Goal: Find specific page/section: Find specific page/section

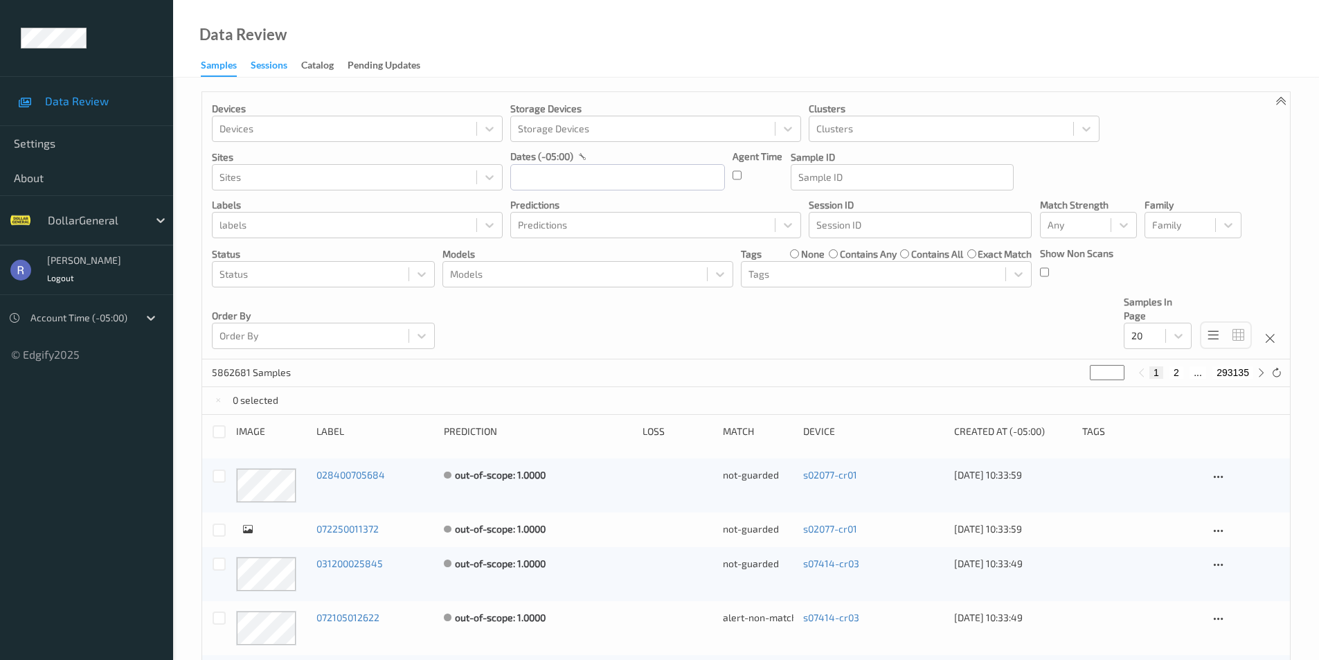
click at [260, 70] on div "Sessions" at bounding box center [269, 66] width 37 height 17
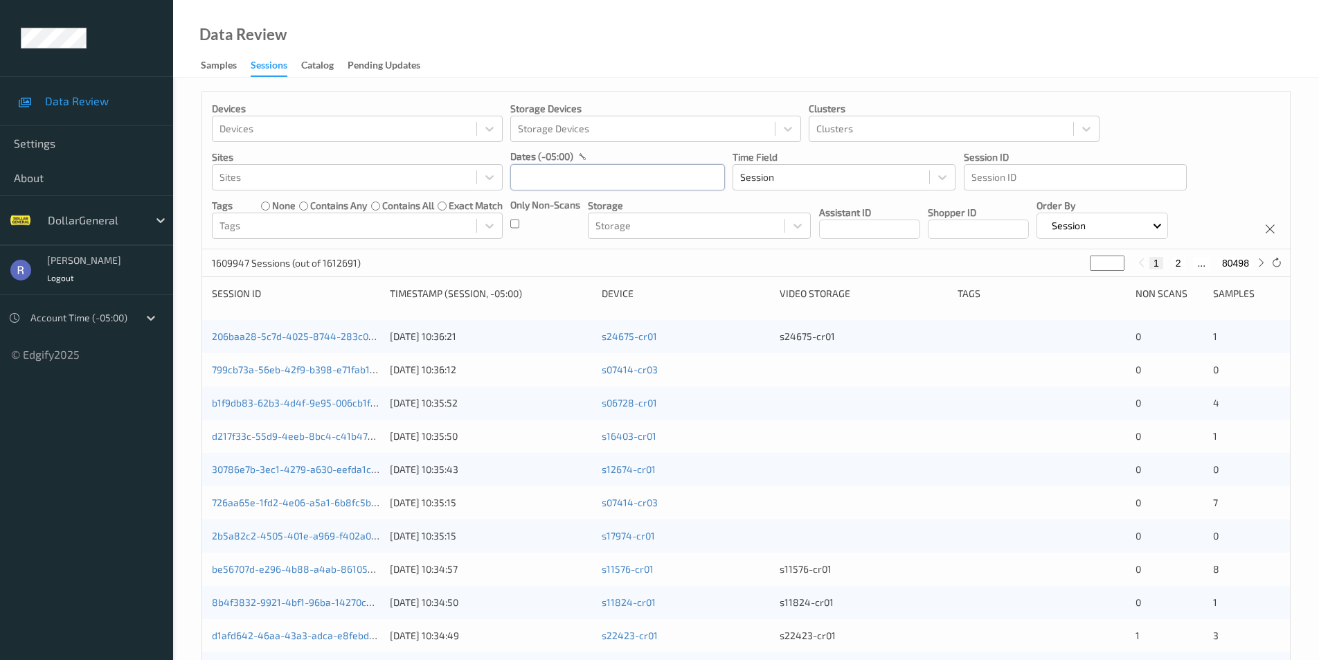
click at [532, 180] on input "text" at bounding box center [617, 177] width 215 height 26
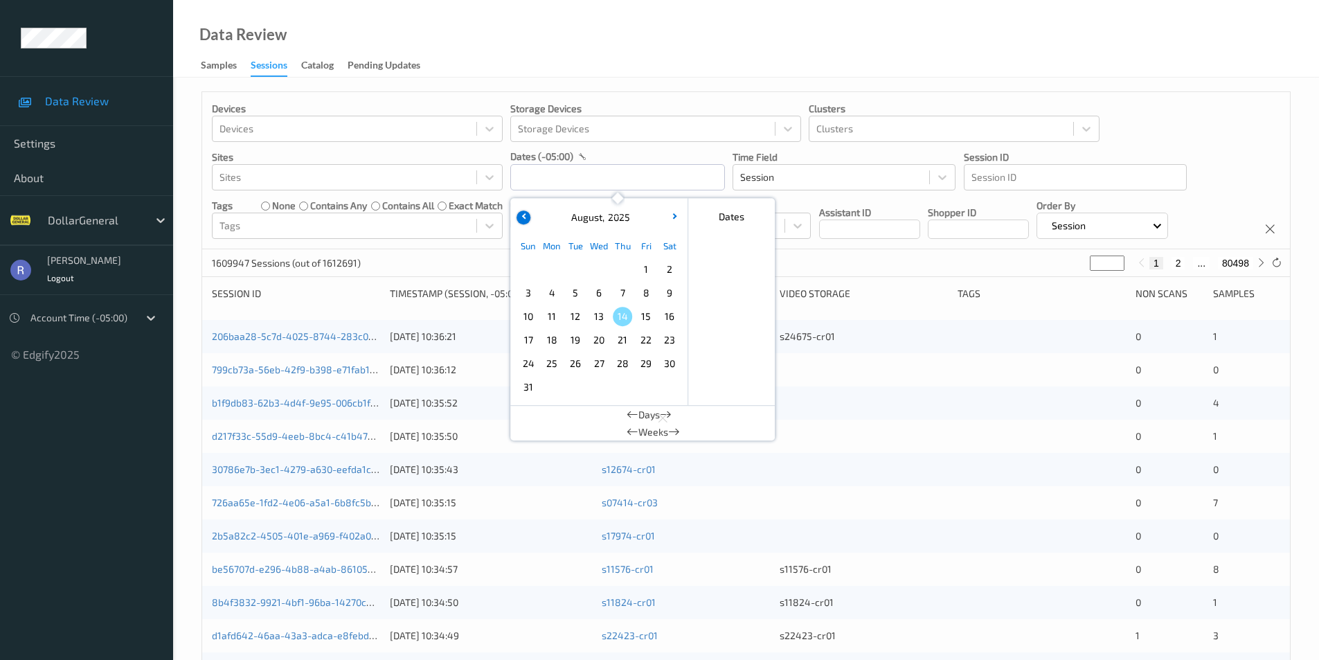
click at [521, 217] on button "button" at bounding box center [524, 218] width 14 height 14
click at [527, 364] on span "27" at bounding box center [528, 363] width 19 height 19
click at [654, 172] on input "[DATE] 00:00" at bounding box center [617, 177] width 215 height 26
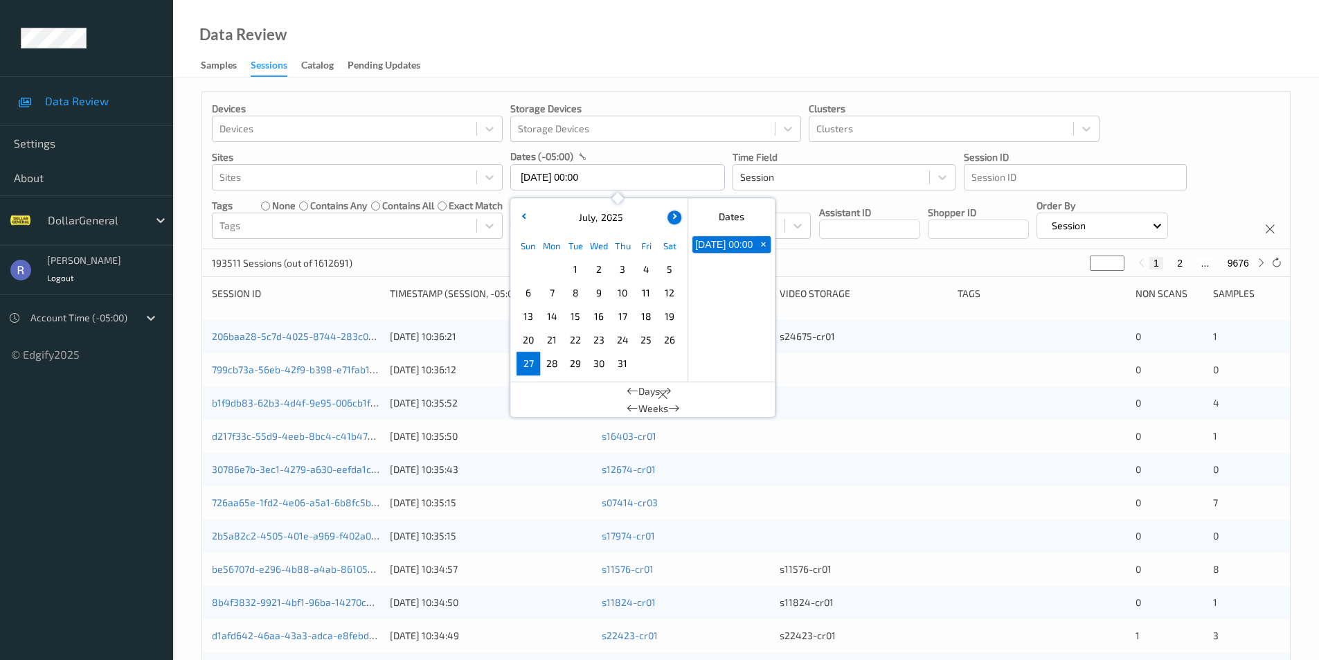
click at [675, 215] on icon "button" at bounding box center [673, 216] width 6 height 6
click at [661, 265] on span "2" at bounding box center [669, 269] width 19 height 19
type input "[DATE] 00:00 -> [DATE] 23:59"
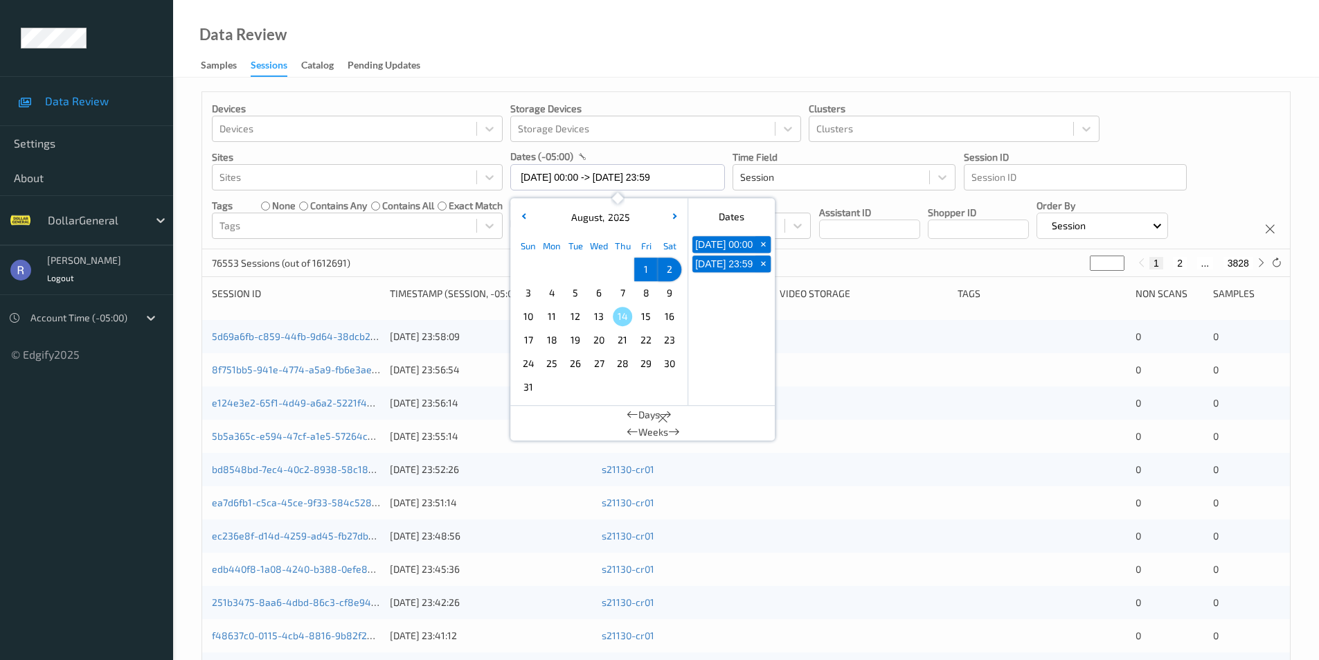
click at [429, 249] on div "Devices Devices Storage Devices Storage Devices Clusters Clusters Sites Sites d…" at bounding box center [746, 170] width 1088 height 157
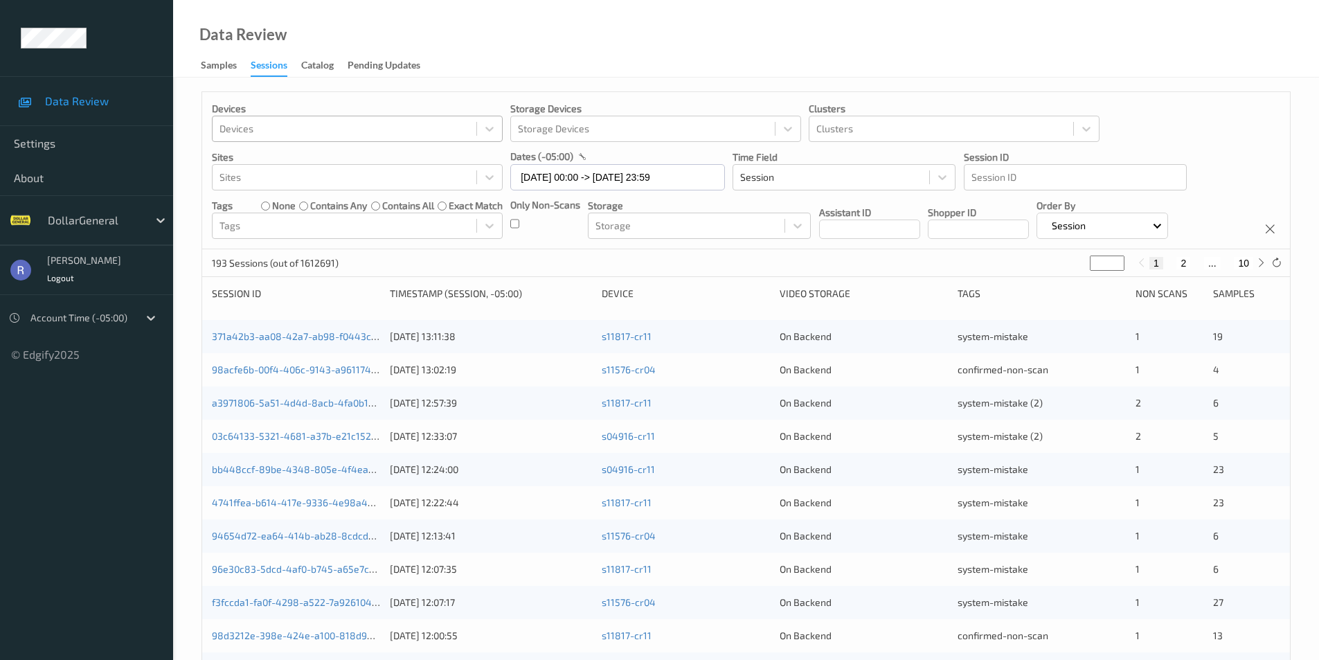
click at [301, 125] on div at bounding box center [345, 128] width 250 height 17
type input "3"
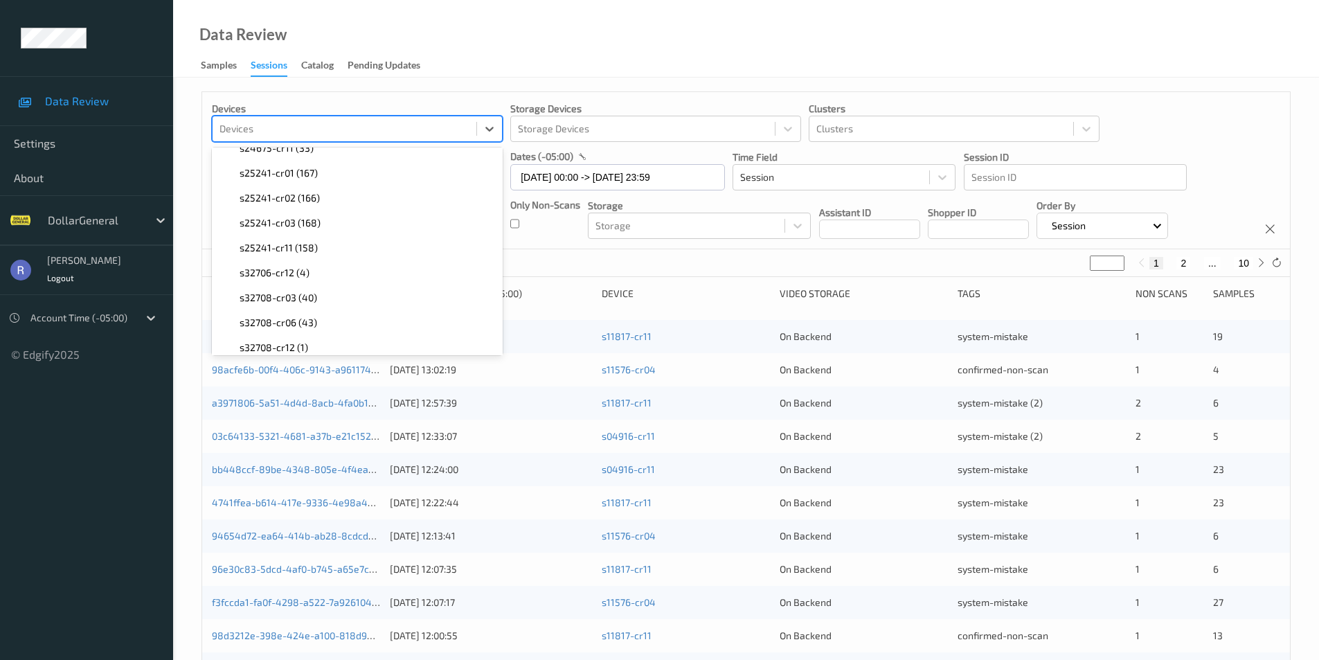
scroll to position [2839, 0]
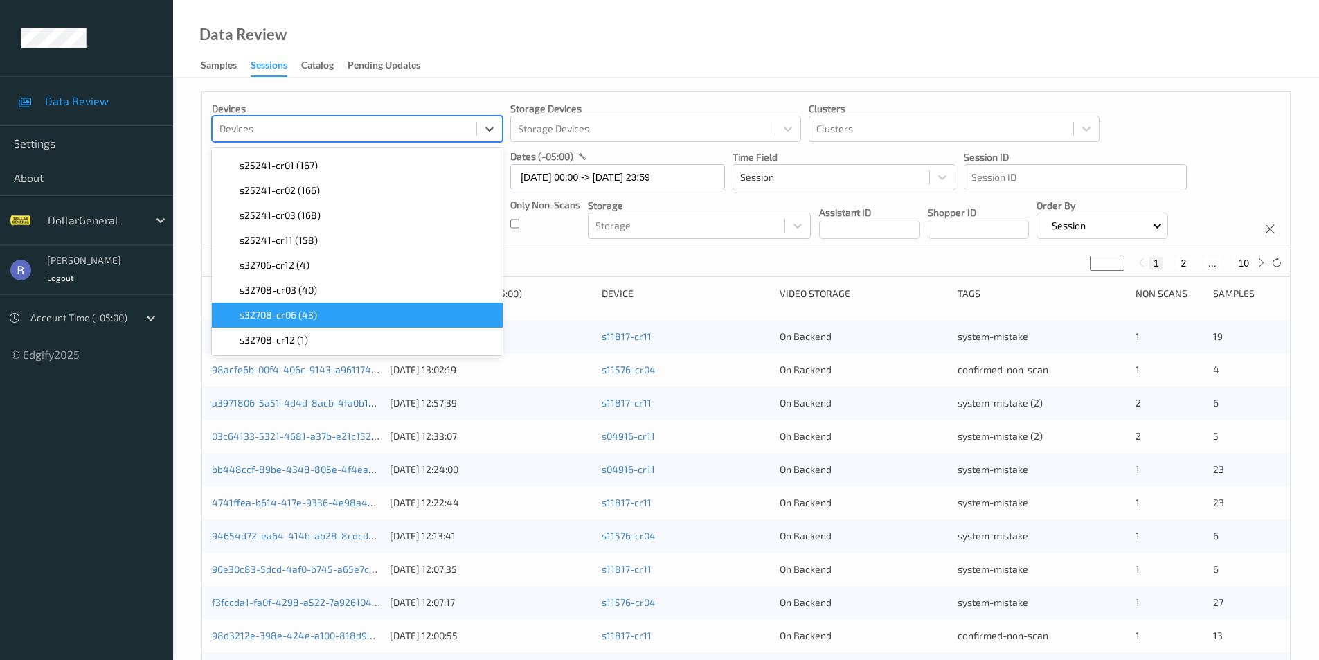
click at [280, 314] on span "s32708-cr06 (43)" at bounding box center [279, 315] width 78 height 14
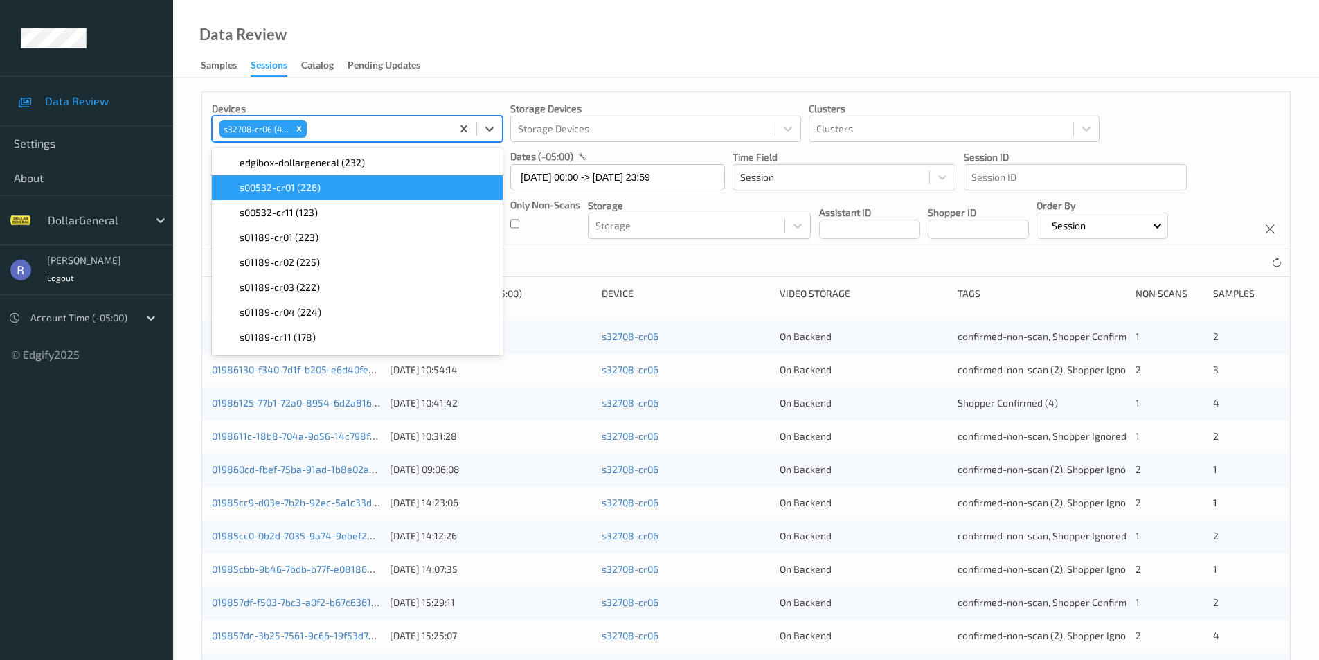
click at [657, 260] on div "19 Sessions (out of 1612691)" at bounding box center [746, 263] width 1088 height 28
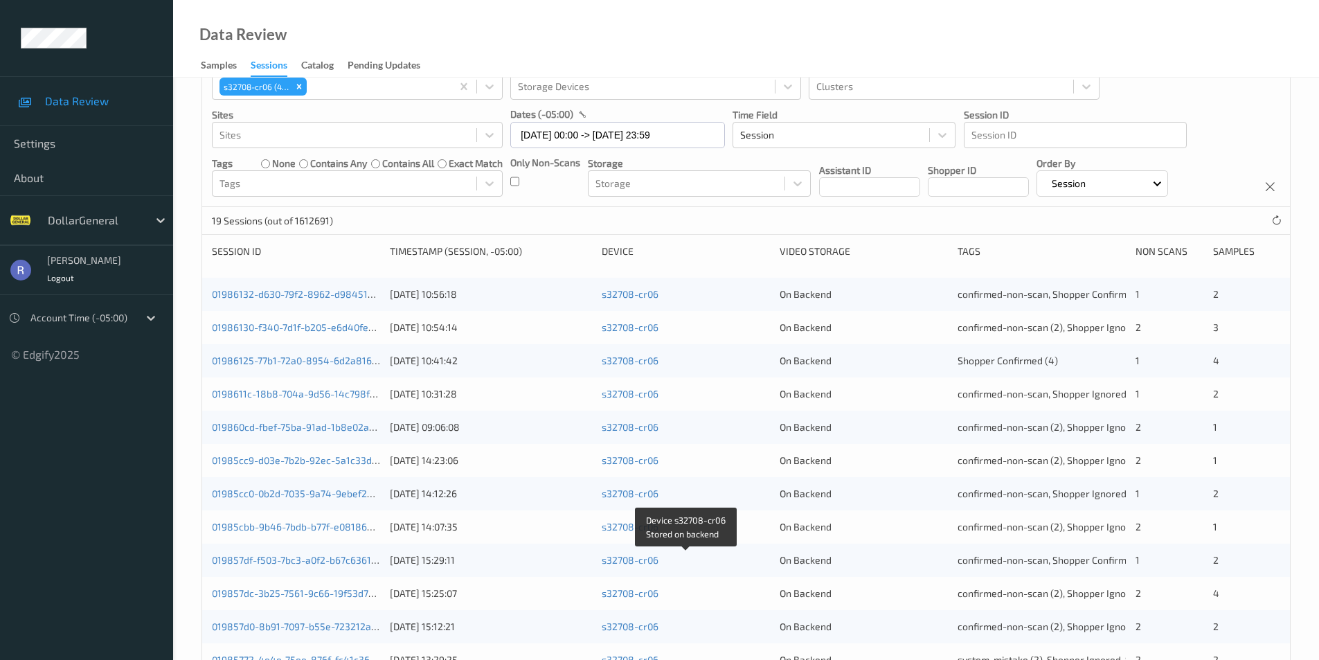
scroll to position [0, 0]
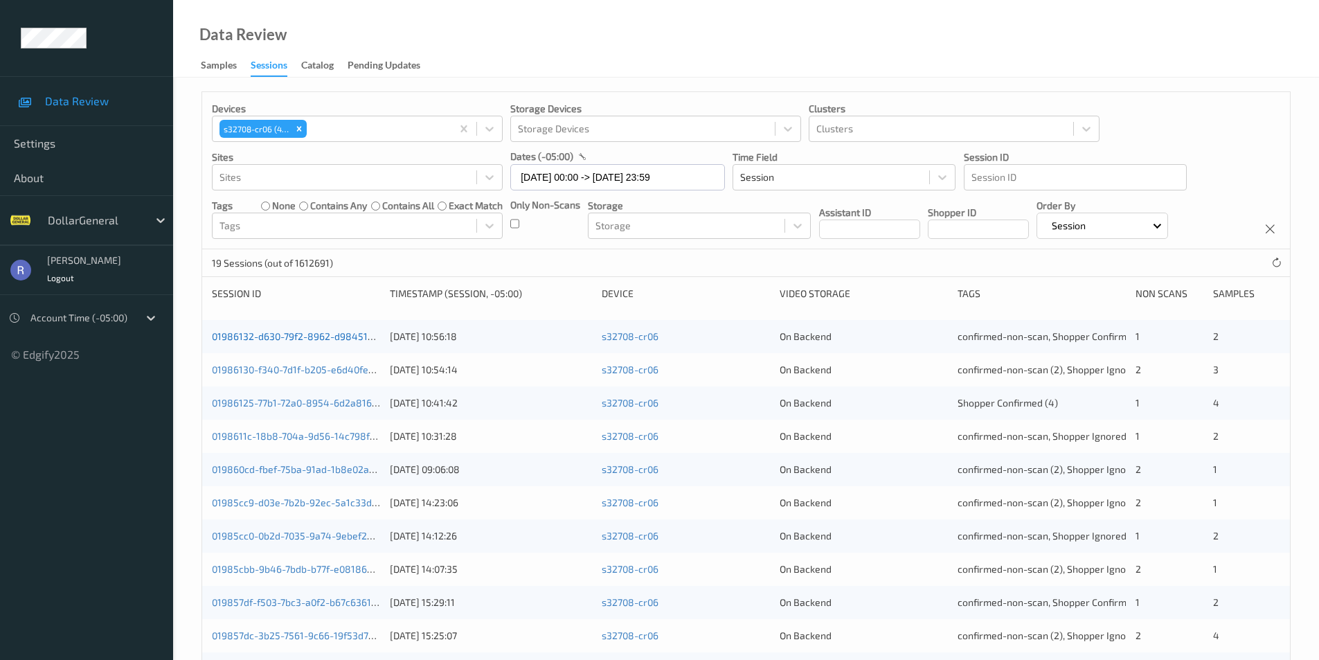
click at [296, 338] on link "01986132-d630-79f2-8962-d984515afbb3" at bounding box center [305, 336] width 187 height 12
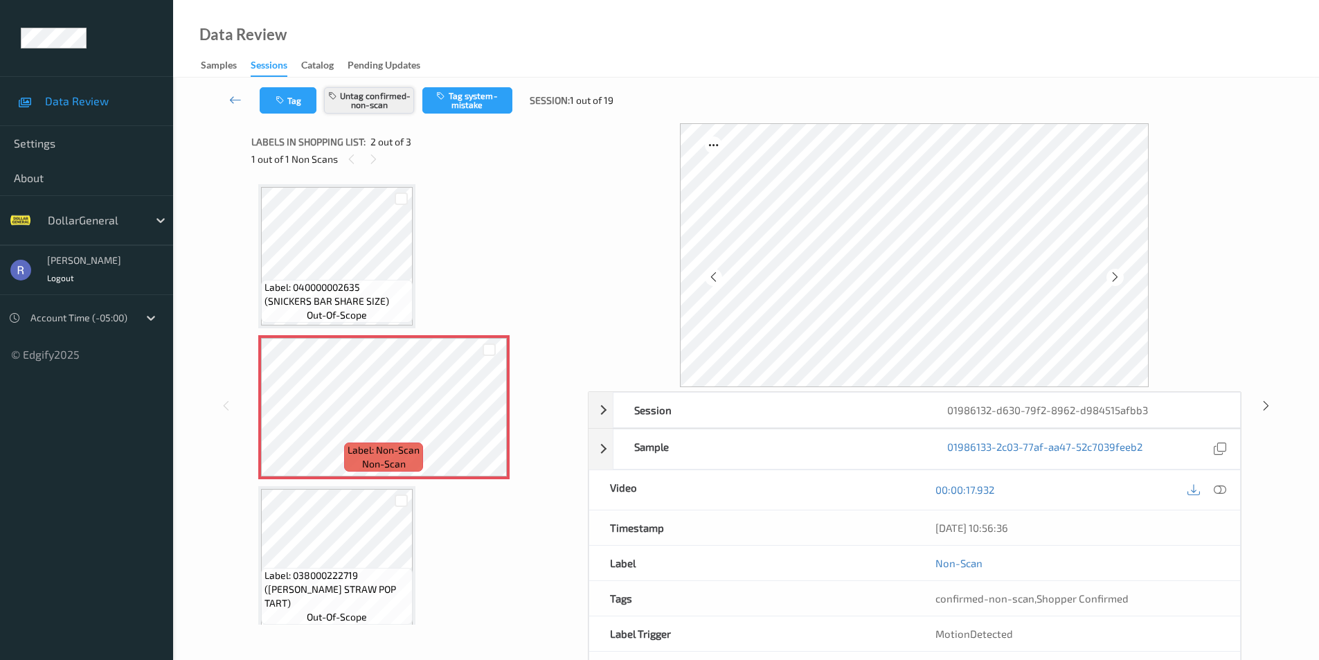
click at [383, 96] on button "Untag confirmed-non-scan" at bounding box center [369, 100] width 90 height 26
click at [1267, 406] on icon at bounding box center [1266, 405] width 12 height 12
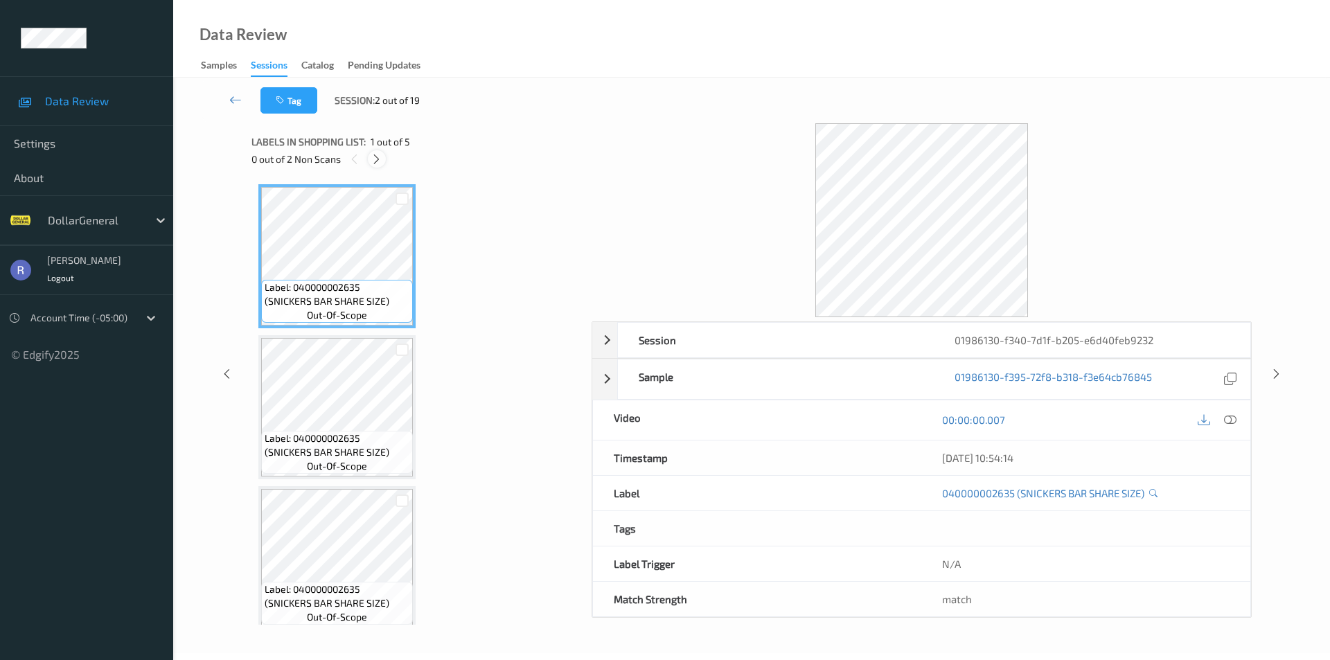
click at [377, 157] on icon at bounding box center [376, 159] width 12 height 12
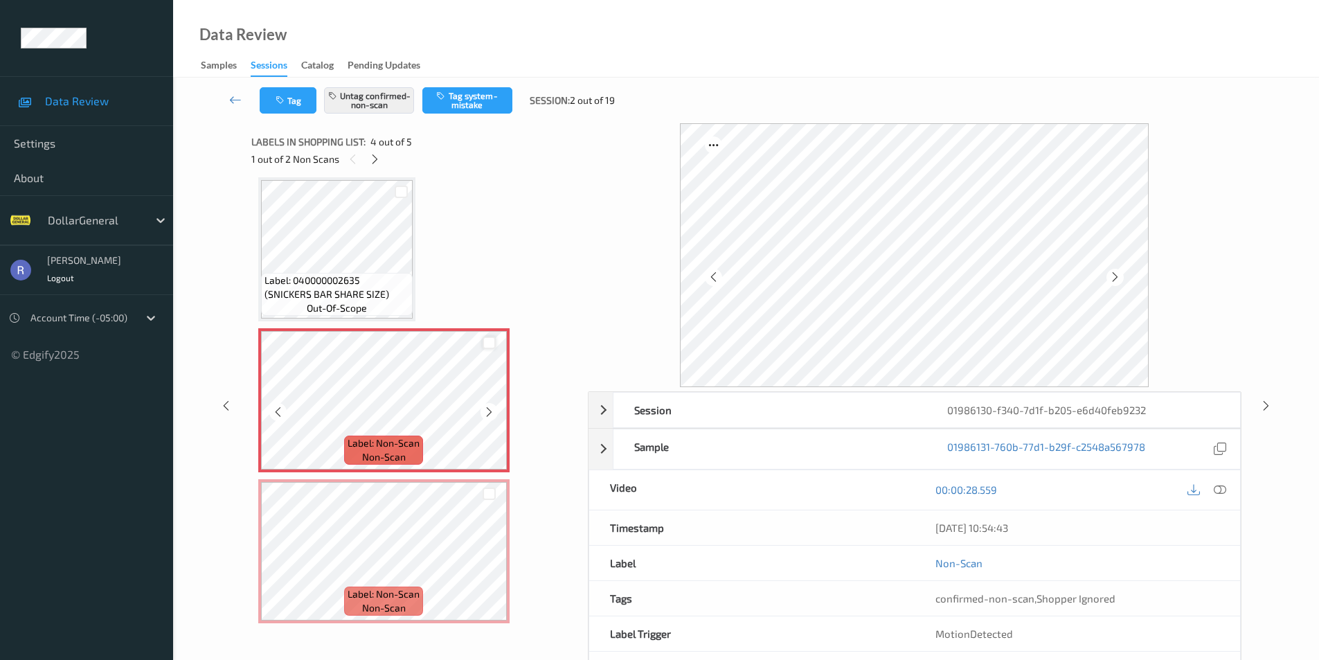
click at [488, 339] on div at bounding box center [489, 343] width 13 height 13
click at [497, 492] on div at bounding box center [489, 493] width 35 height 23
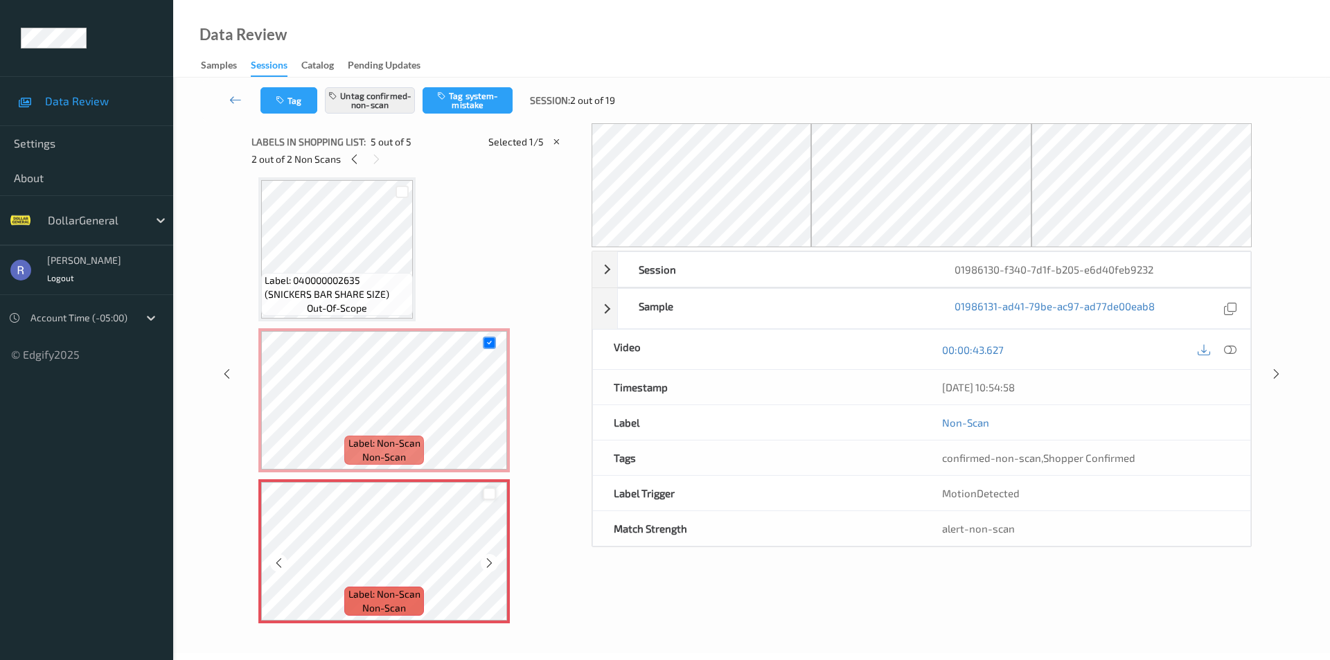
click at [494, 488] on div at bounding box center [489, 494] width 13 height 13
click at [375, 96] on button "Untag confirmed-non-scan" at bounding box center [370, 100] width 90 height 26
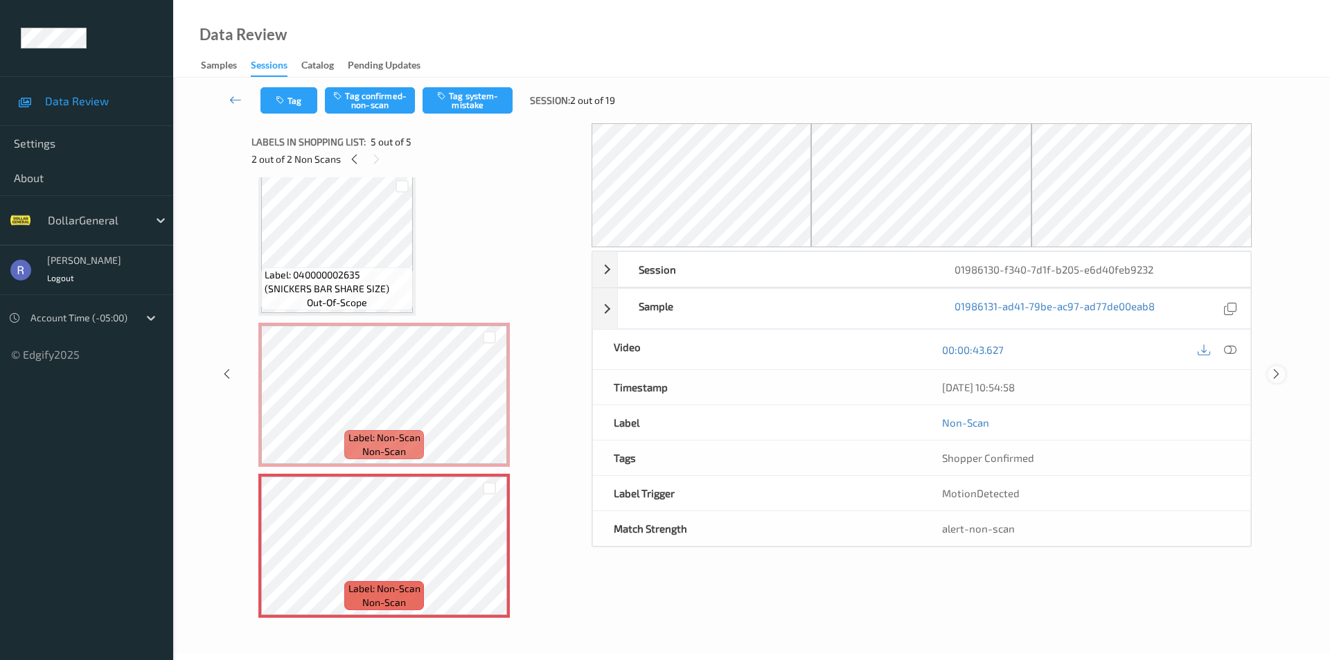
click at [1276, 373] on icon at bounding box center [1276, 374] width 12 height 12
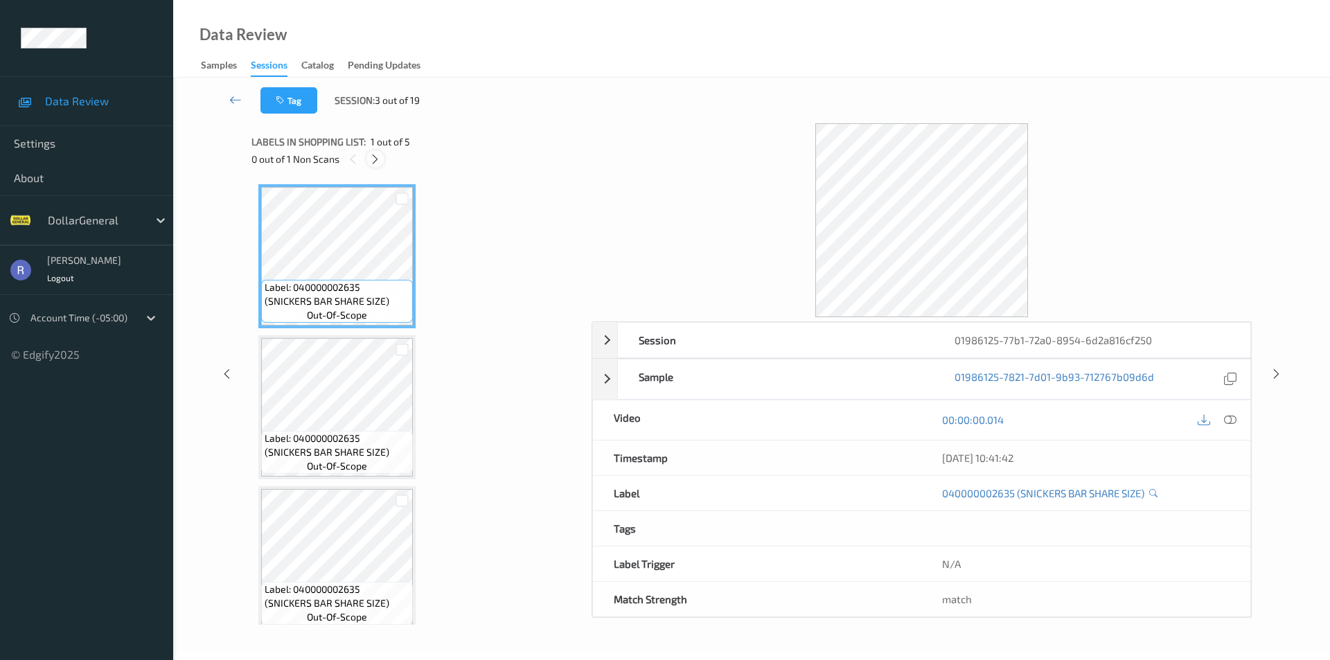
click at [374, 156] on icon at bounding box center [375, 159] width 12 height 12
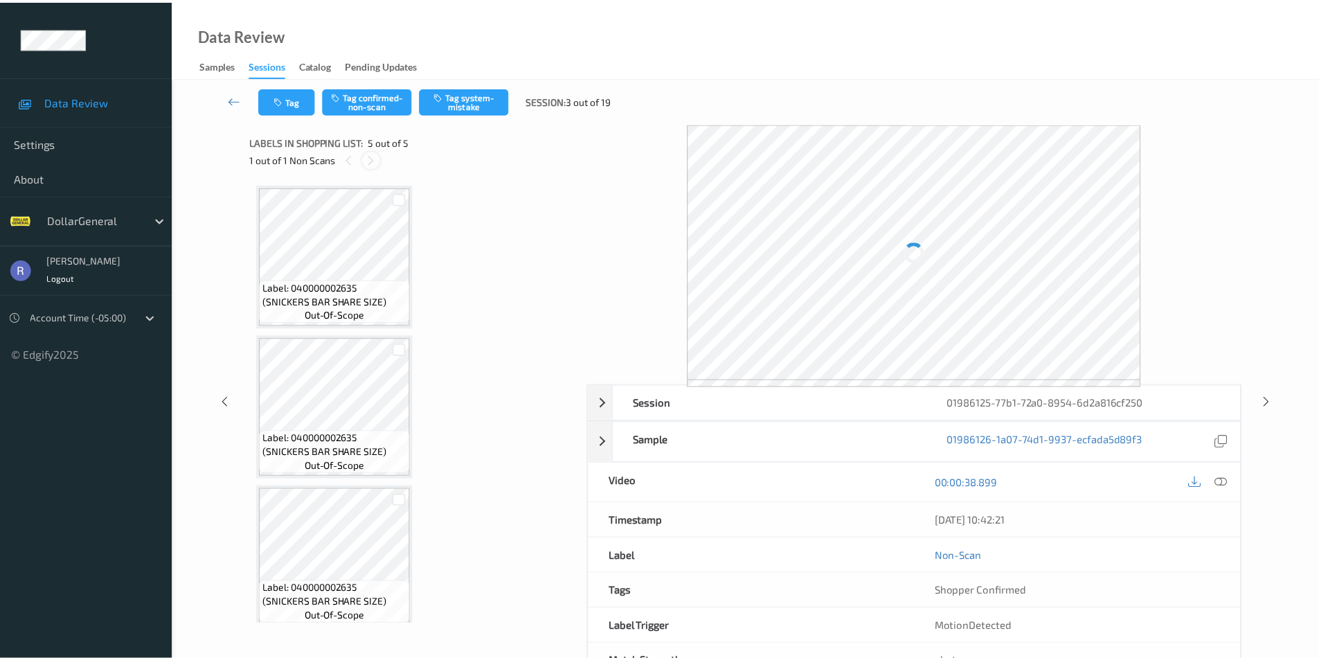
scroll to position [314, 0]
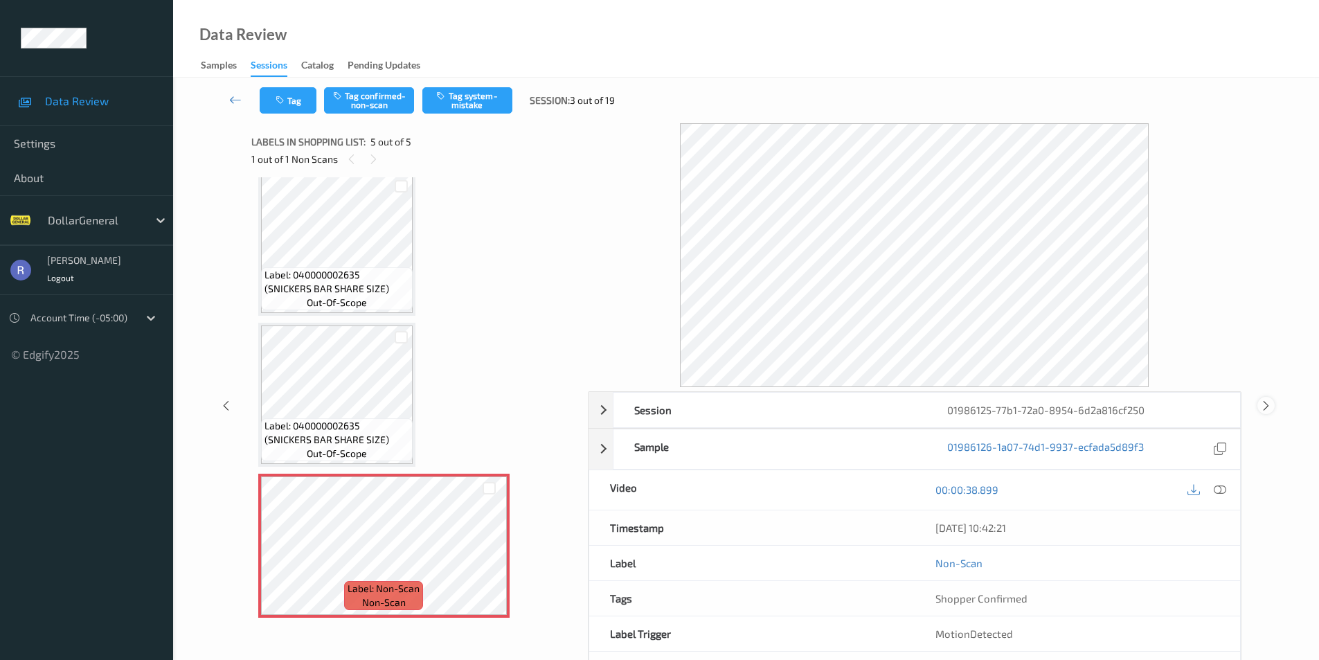
click at [1269, 405] on icon at bounding box center [1266, 405] width 12 height 12
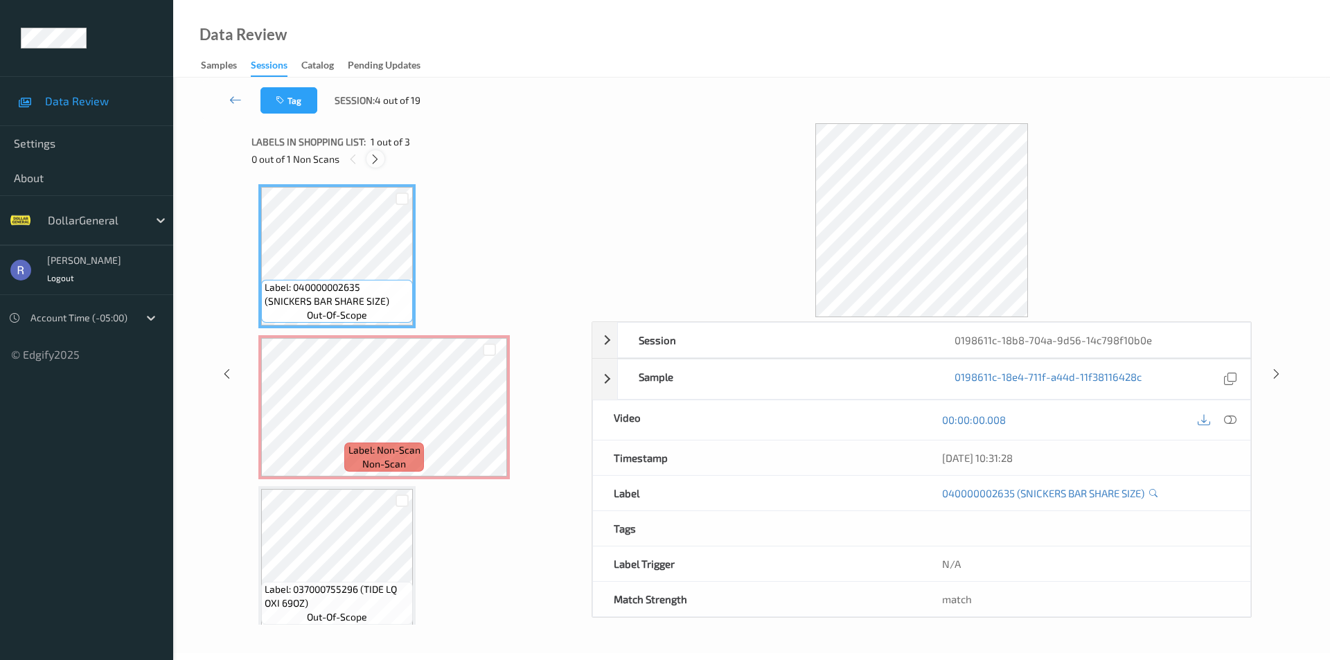
click at [375, 156] on icon at bounding box center [375, 159] width 12 height 12
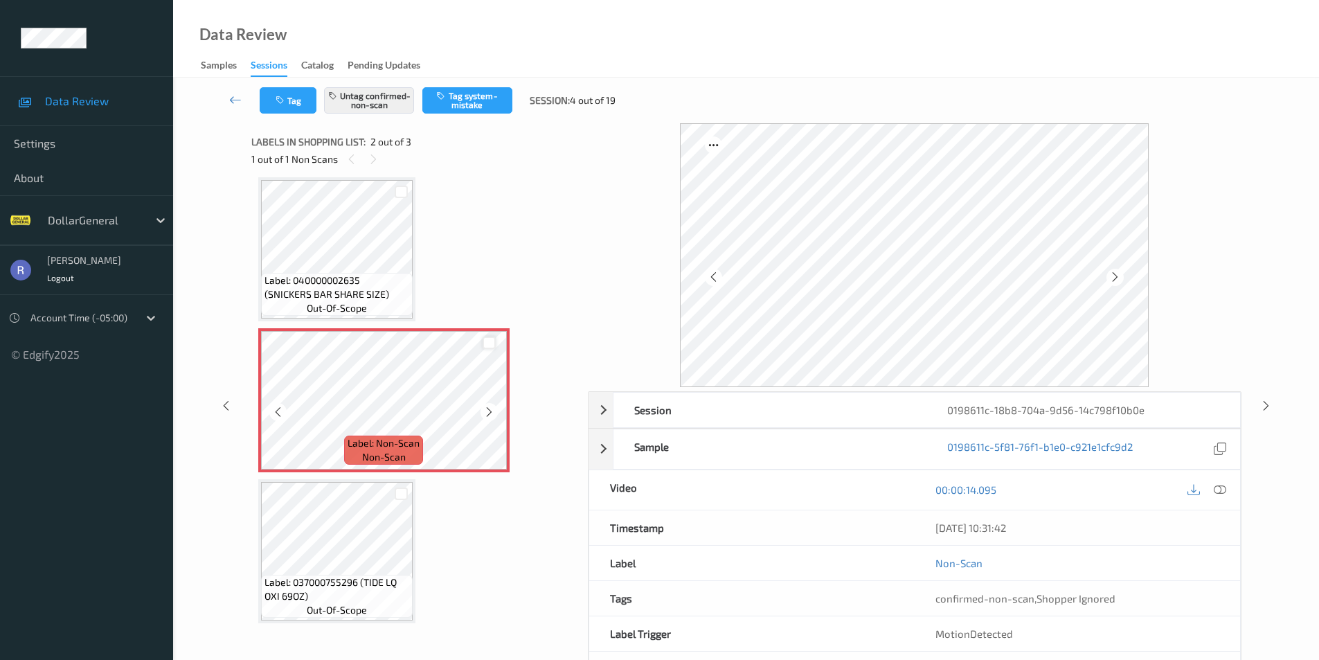
click at [488, 341] on div at bounding box center [489, 343] width 13 height 13
click at [373, 99] on button "Untag confirmed-non-scan" at bounding box center [369, 100] width 90 height 26
click at [1265, 403] on icon at bounding box center [1266, 405] width 12 height 12
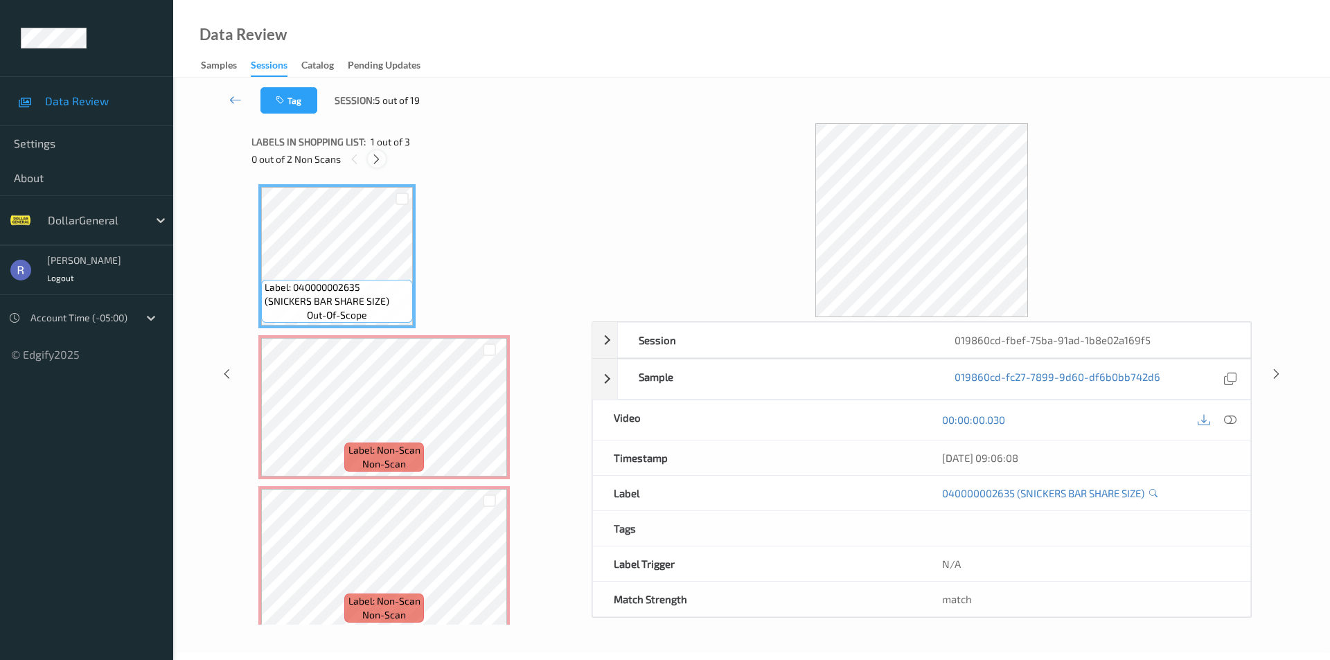
click at [372, 161] on icon at bounding box center [376, 159] width 12 height 12
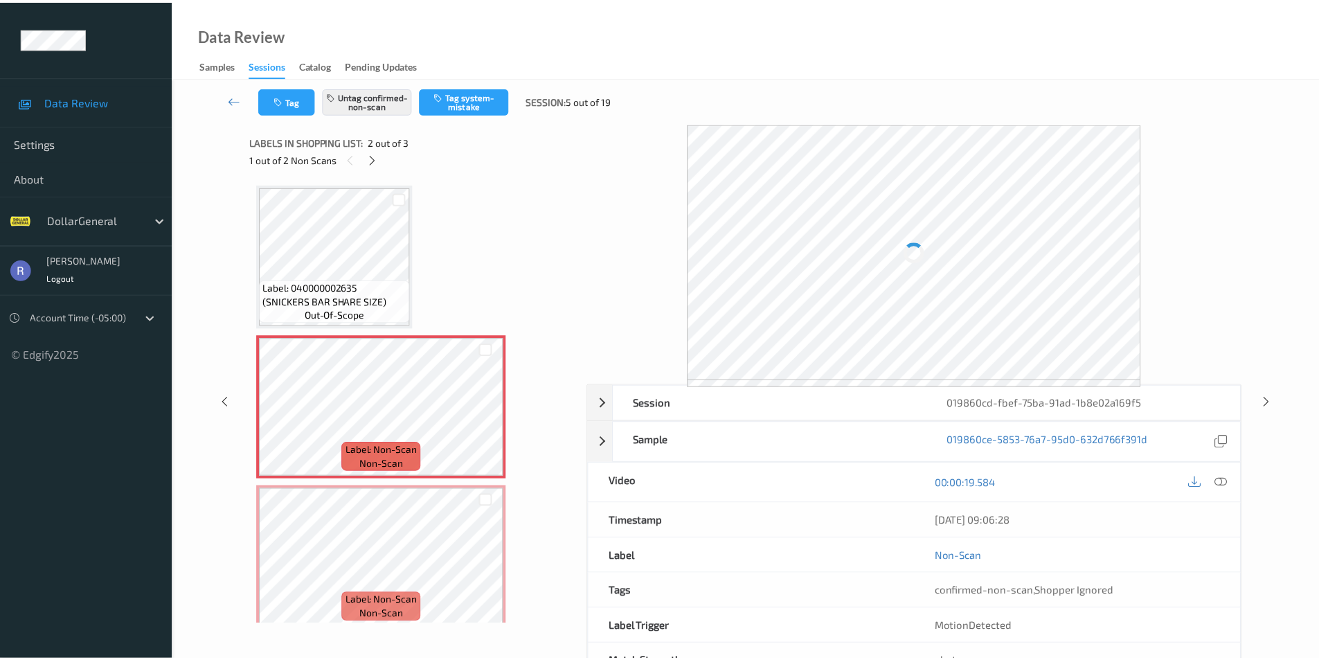
scroll to position [7, 0]
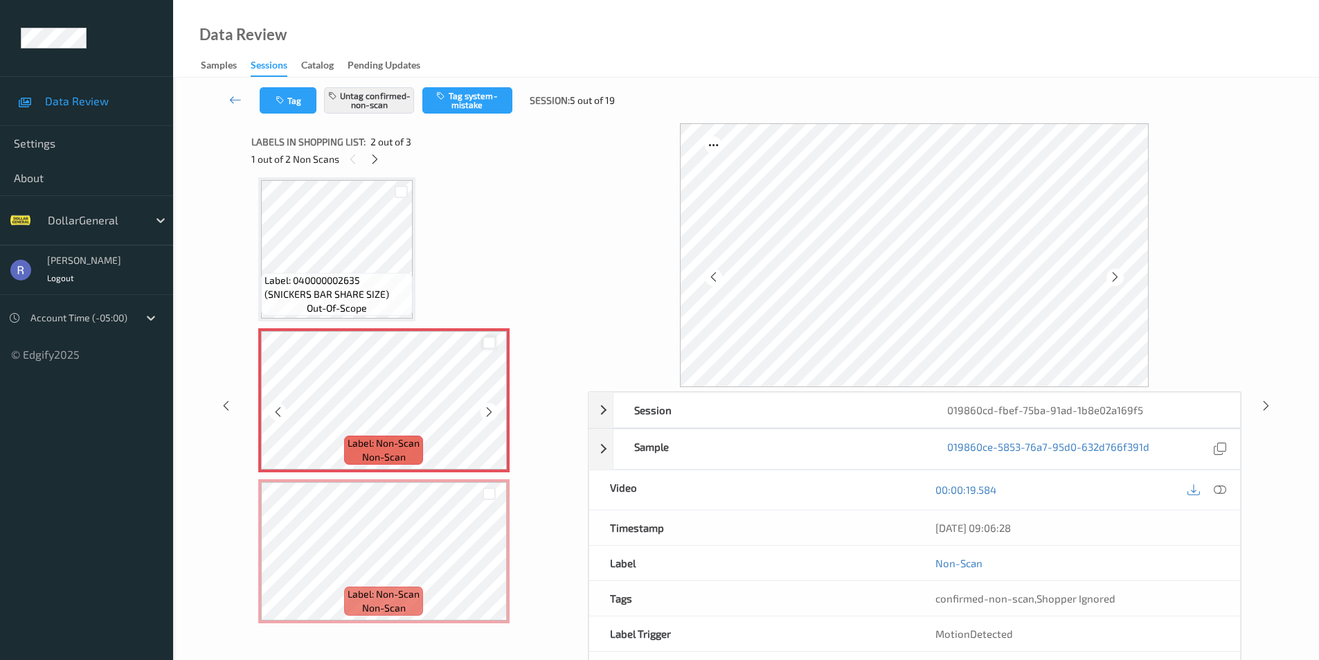
click at [488, 341] on div at bounding box center [489, 343] width 13 height 13
click at [490, 495] on div at bounding box center [489, 494] width 13 height 13
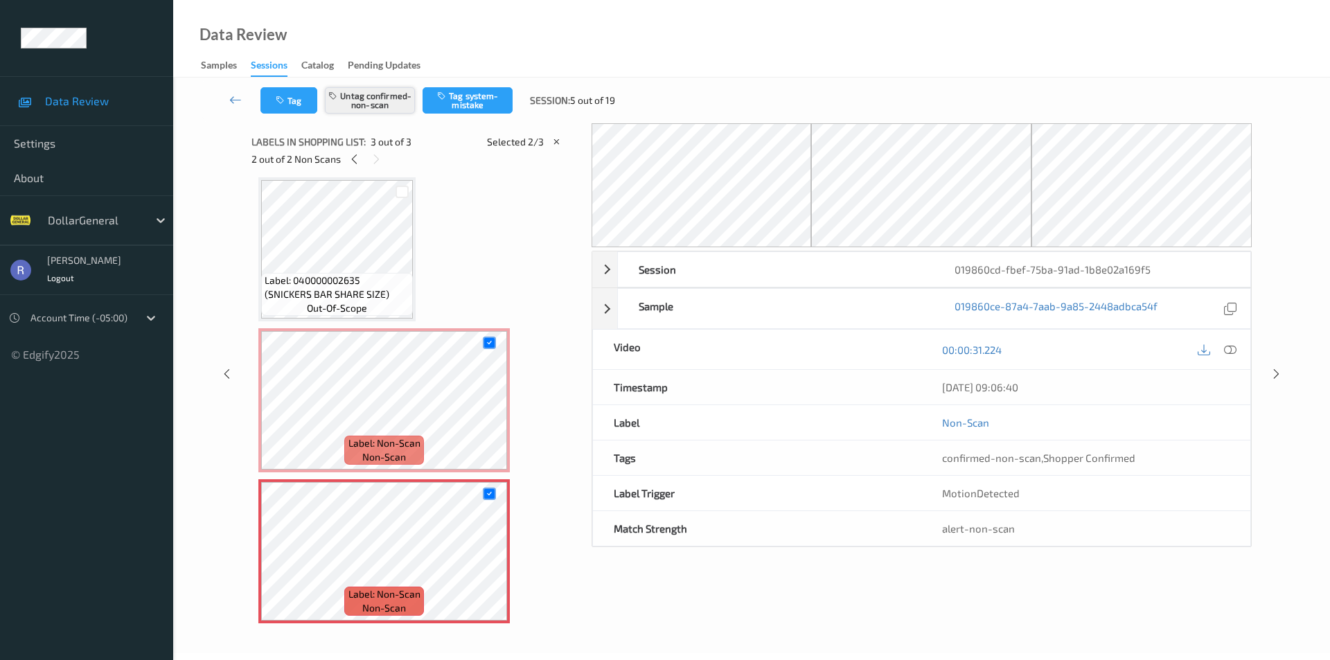
click at [379, 95] on button "Untag confirmed-non-scan" at bounding box center [370, 100] width 90 height 26
click at [1277, 372] on icon at bounding box center [1276, 374] width 12 height 12
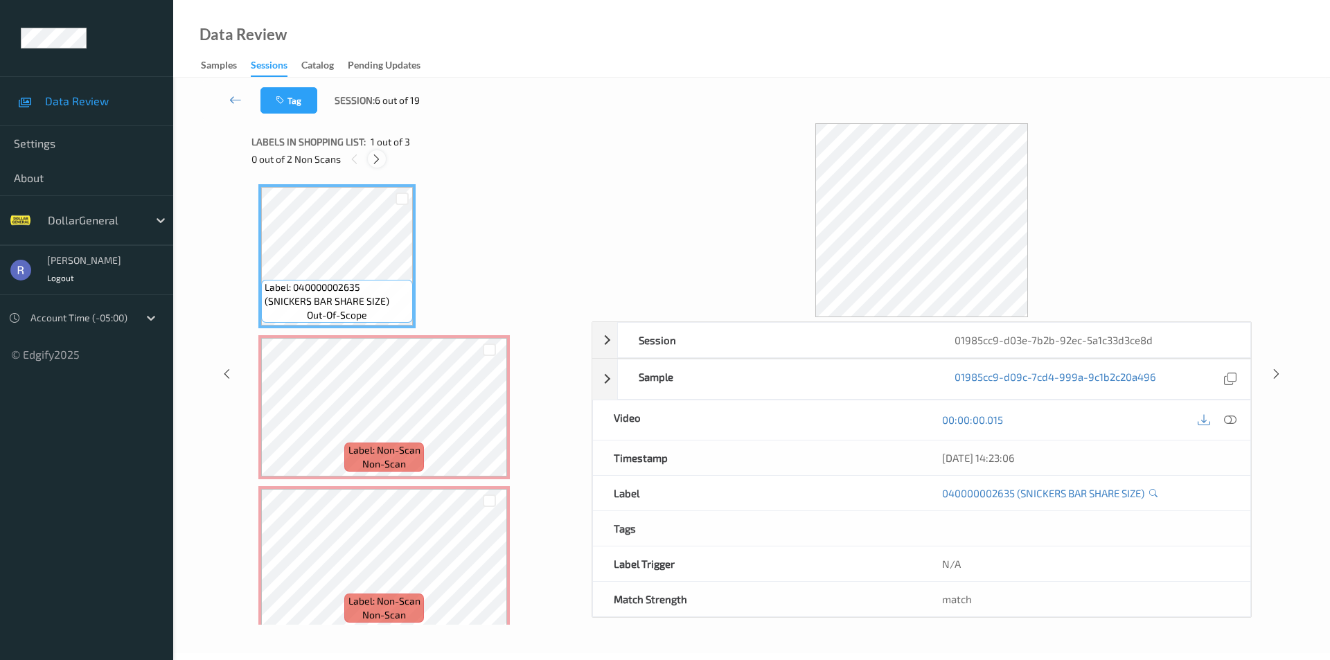
click at [377, 157] on icon at bounding box center [376, 159] width 12 height 12
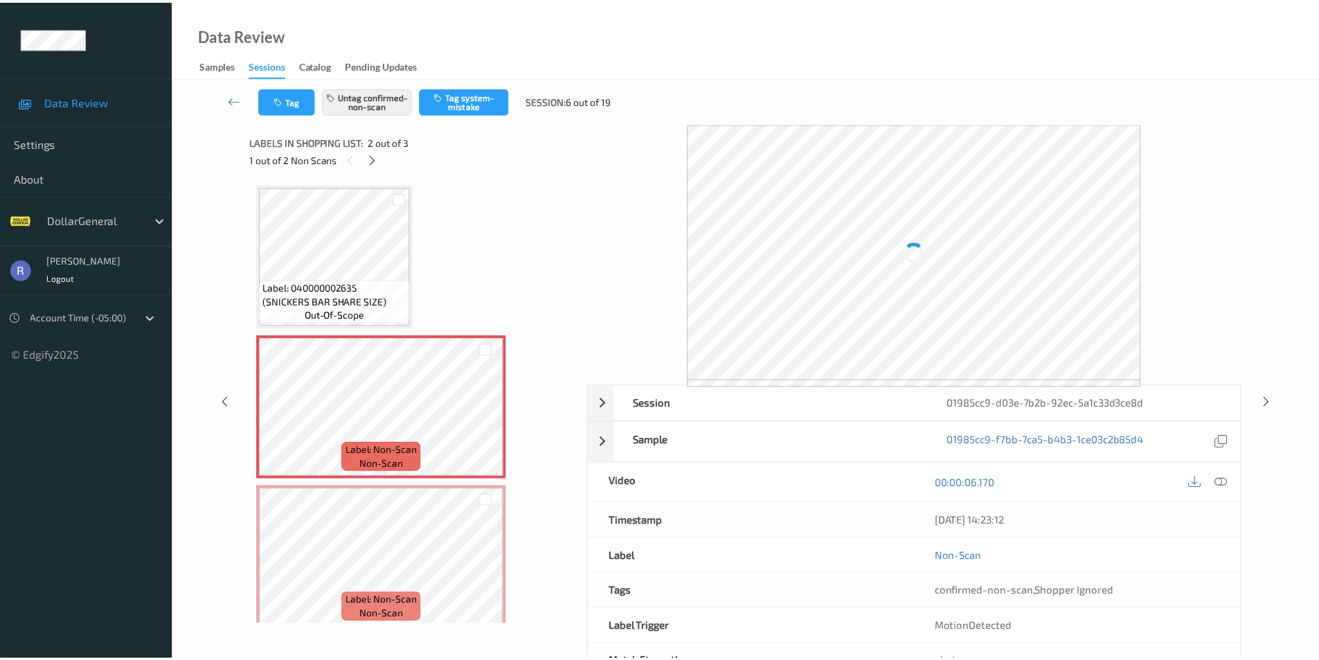
scroll to position [7, 0]
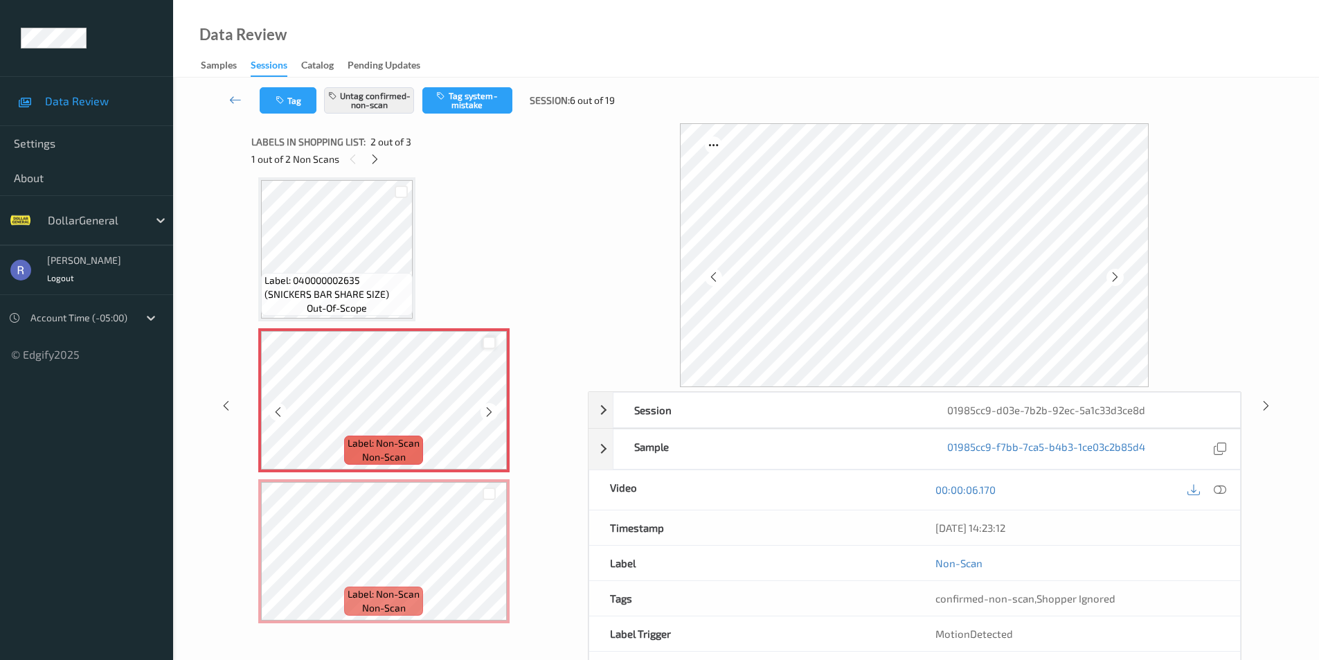
click at [490, 341] on div at bounding box center [489, 343] width 13 height 13
click at [490, 494] on div at bounding box center [489, 494] width 13 height 13
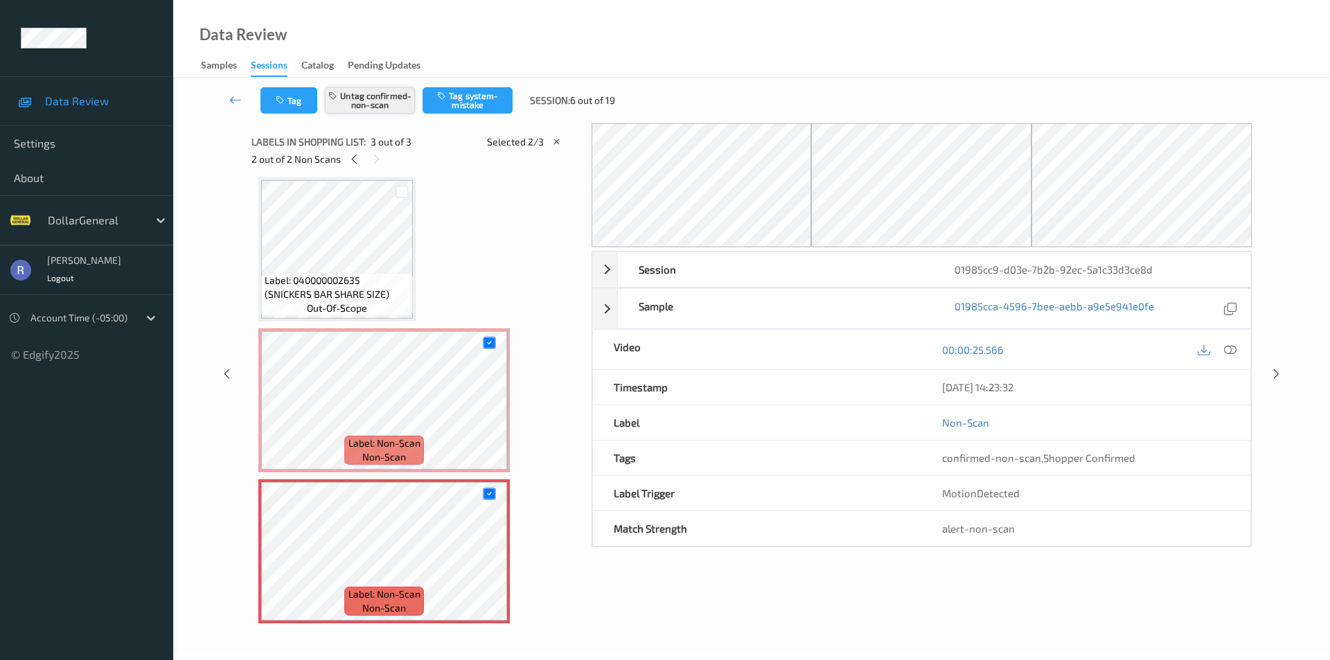
click at [370, 93] on button "Untag confirmed-non-scan" at bounding box center [370, 100] width 90 height 26
click at [1276, 371] on icon at bounding box center [1276, 374] width 12 height 12
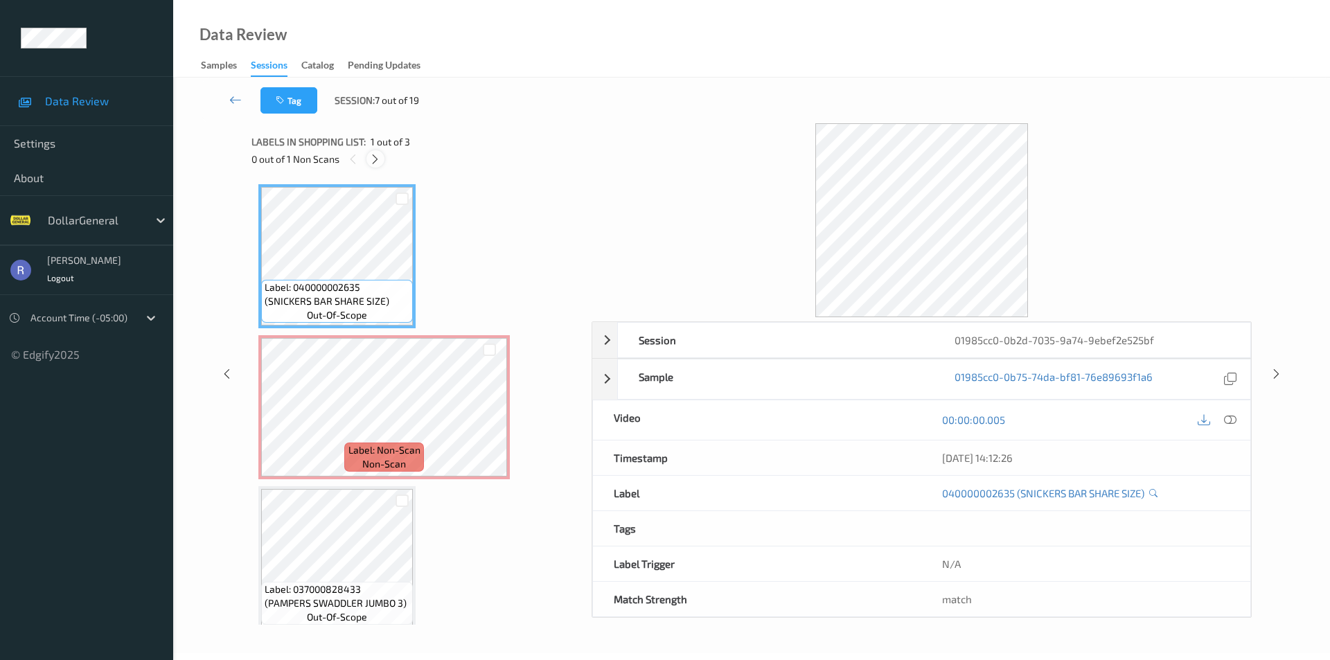
click at [371, 158] on icon at bounding box center [375, 159] width 12 height 12
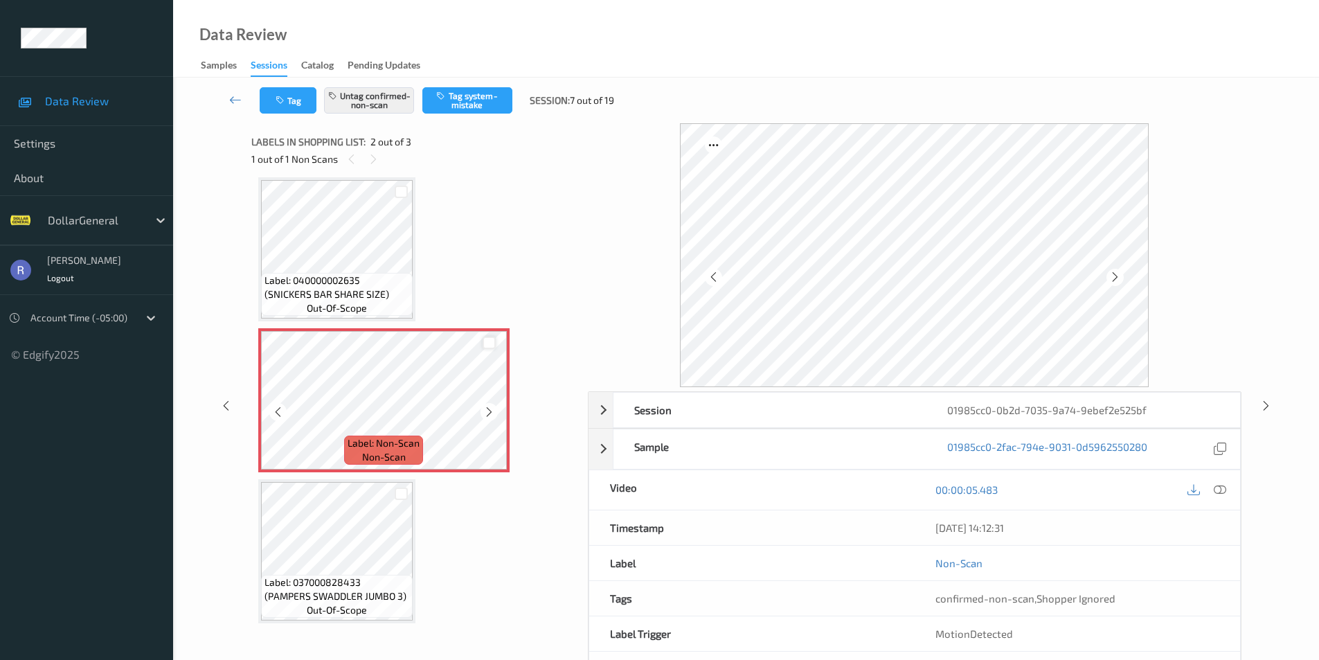
click at [491, 343] on div at bounding box center [489, 343] width 13 height 13
click at [376, 93] on button "Untag confirmed-non-scan" at bounding box center [369, 100] width 90 height 26
click at [1267, 405] on icon at bounding box center [1266, 405] width 12 height 12
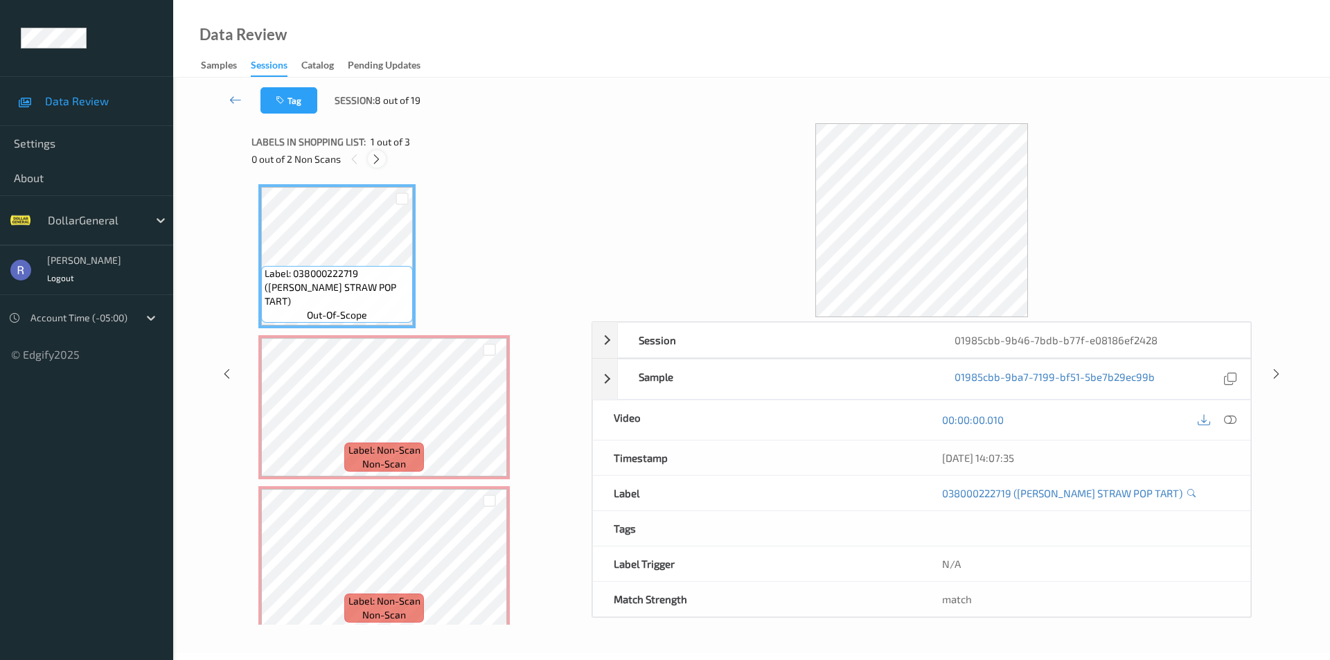
click at [375, 155] on icon at bounding box center [376, 159] width 12 height 12
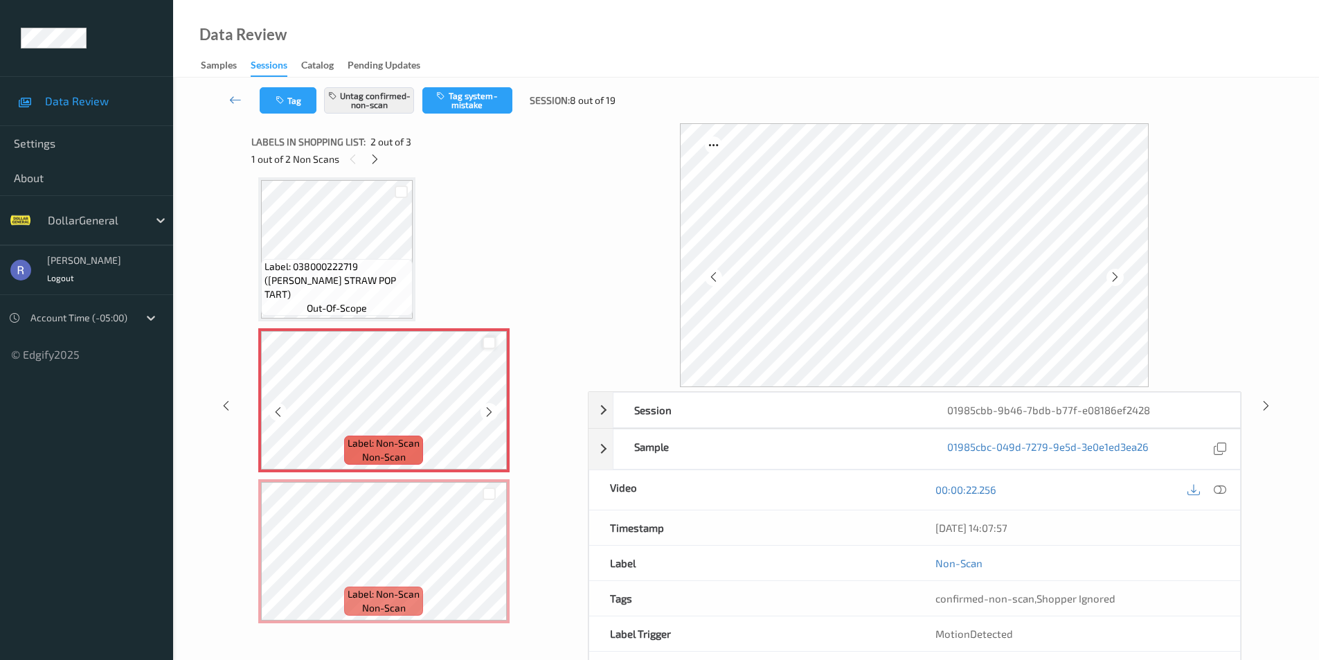
click at [490, 343] on div at bounding box center [489, 343] width 13 height 13
click at [485, 499] on div at bounding box center [489, 494] width 13 height 13
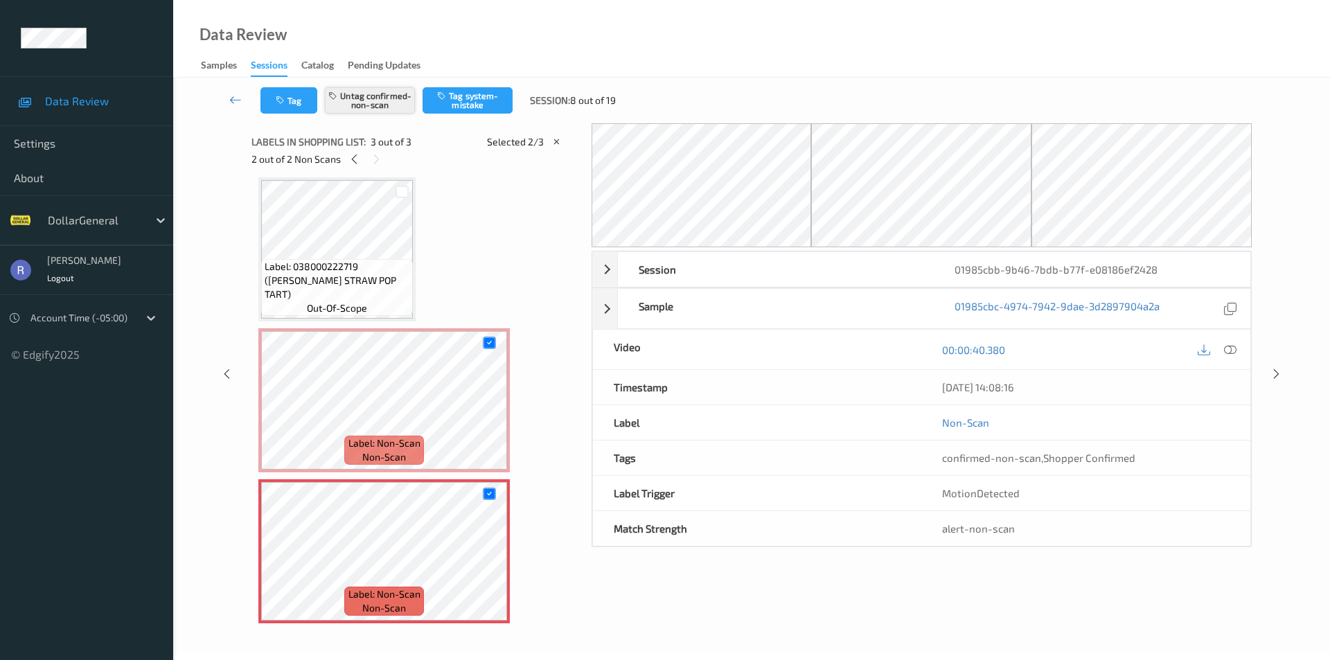
click at [361, 93] on button "Untag confirmed-non-scan" at bounding box center [370, 100] width 90 height 26
click at [1274, 375] on icon at bounding box center [1276, 374] width 12 height 12
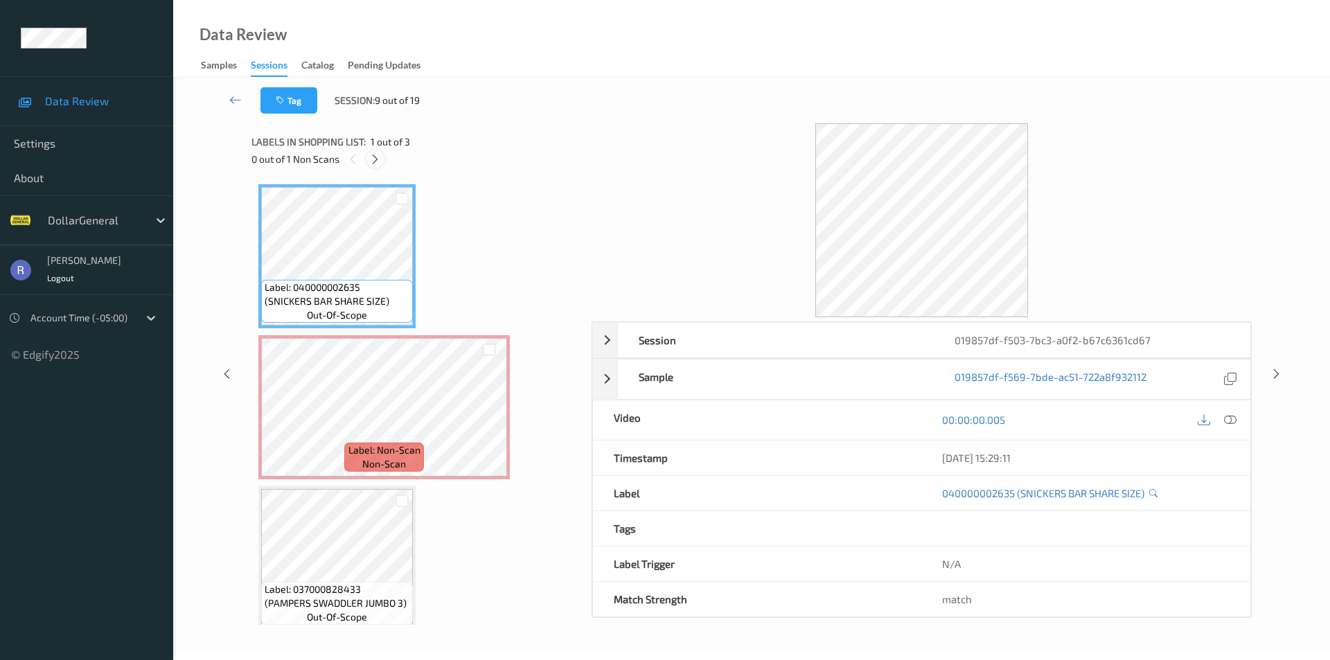
click at [371, 157] on icon at bounding box center [375, 159] width 12 height 12
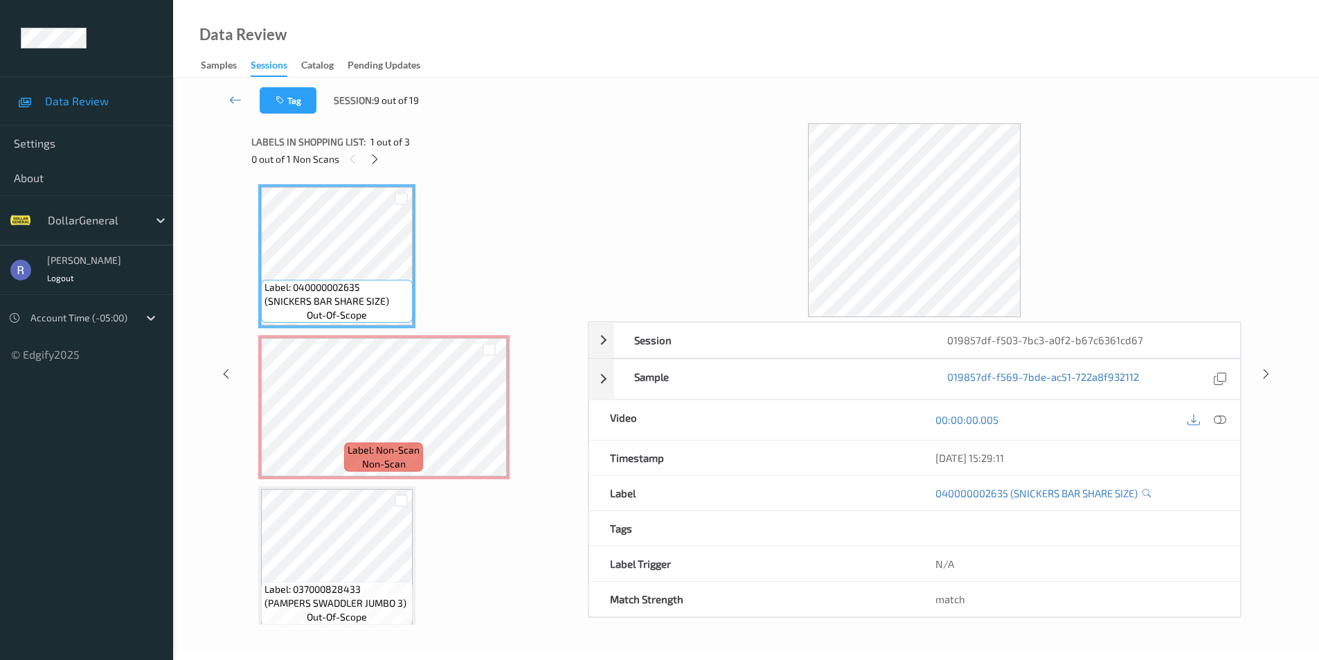
scroll to position [7, 0]
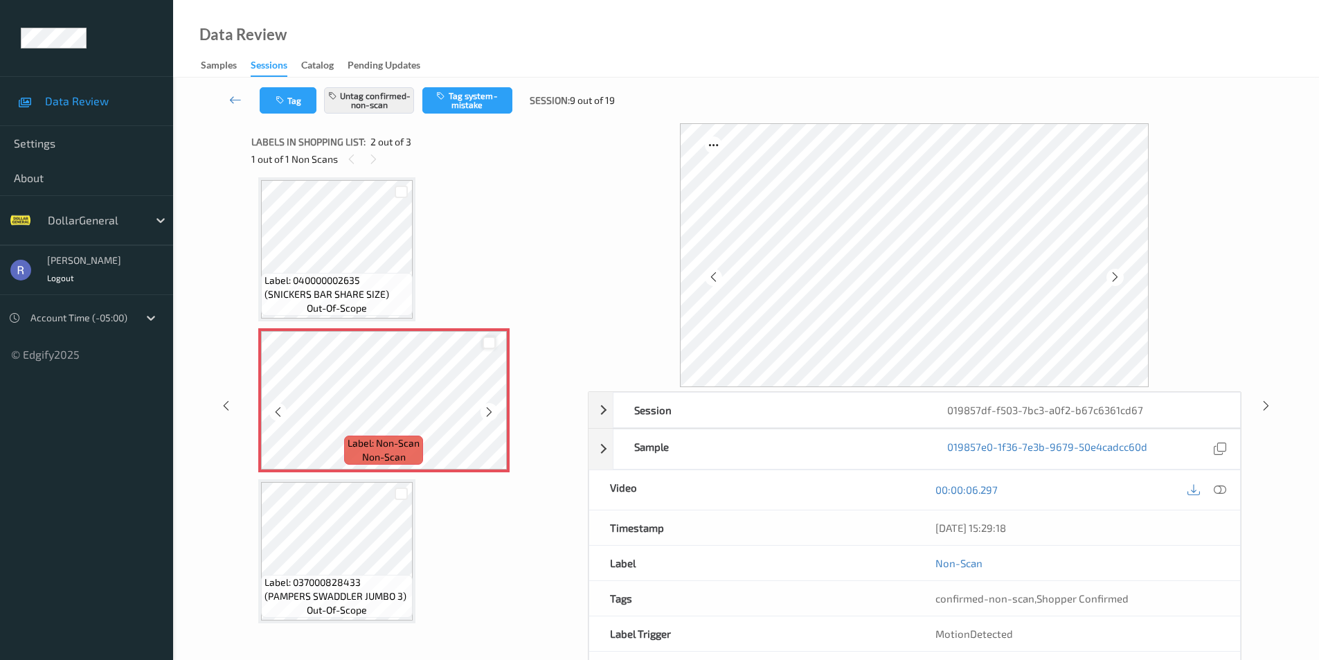
click at [486, 348] on div at bounding box center [489, 343] width 13 height 13
click at [370, 98] on button "Untag confirmed-non-scan" at bounding box center [369, 100] width 90 height 26
click at [1266, 403] on icon at bounding box center [1266, 405] width 12 height 12
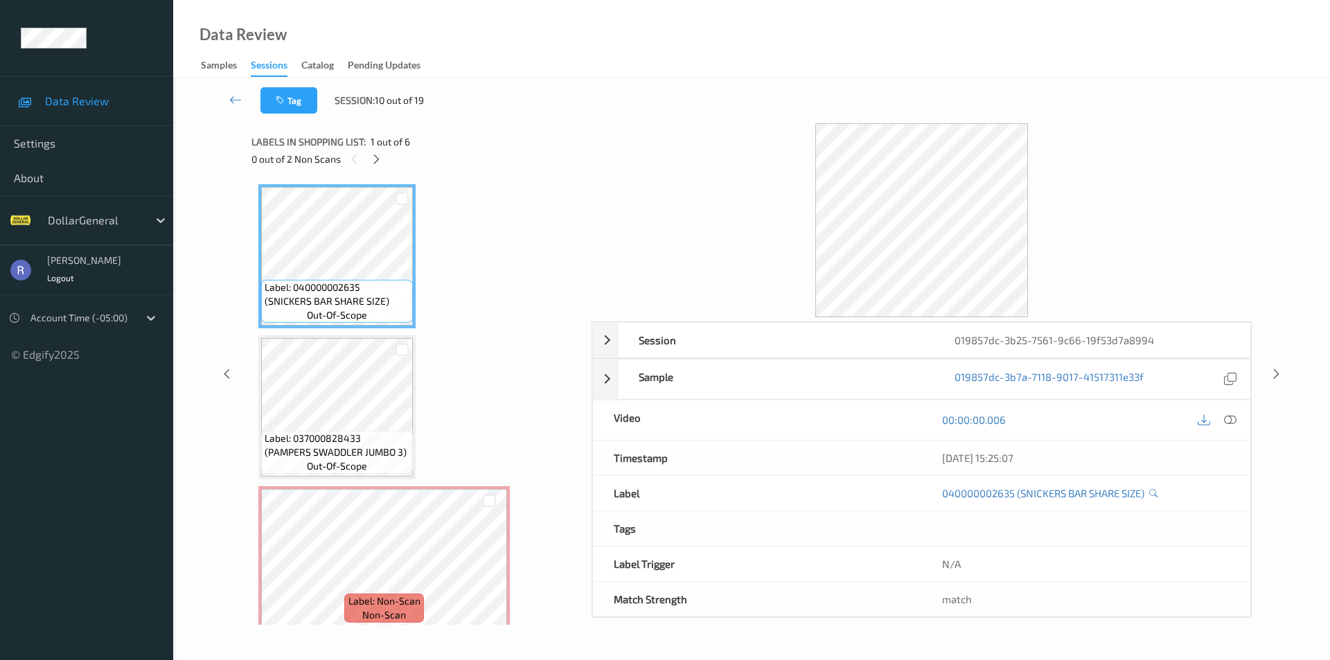
click at [370, 160] on div at bounding box center [376, 158] width 17 height 17
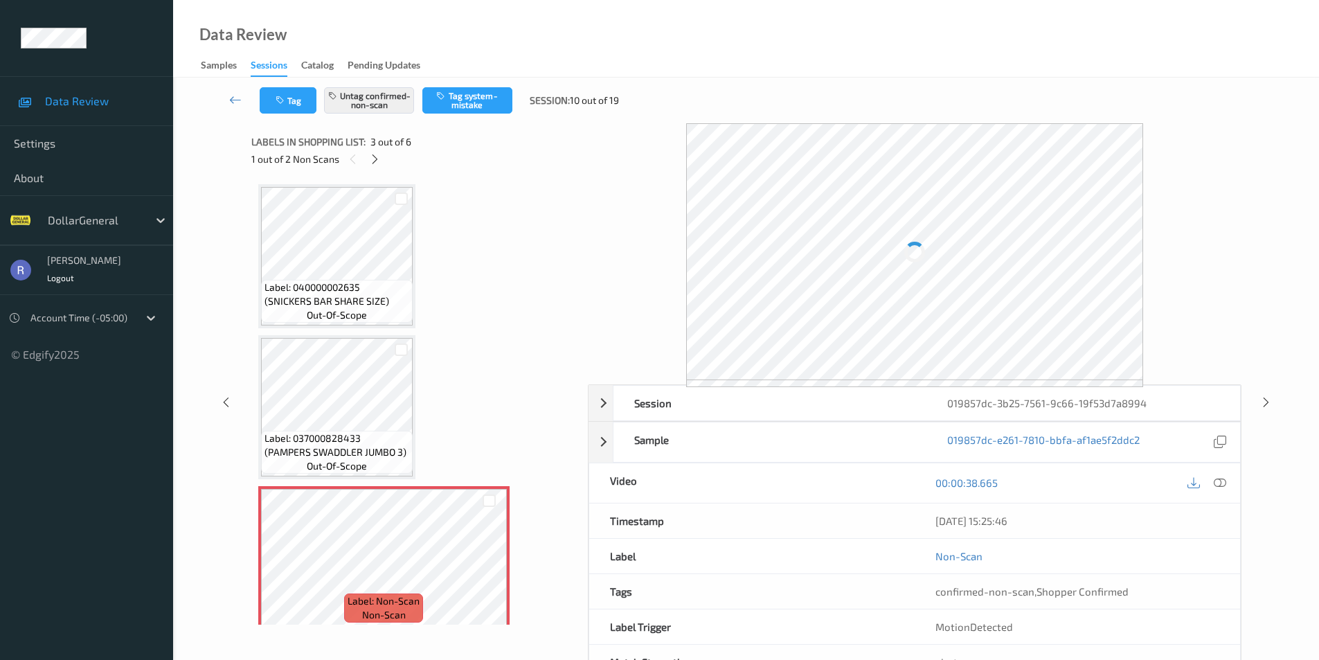
scroll to position [158, 0]
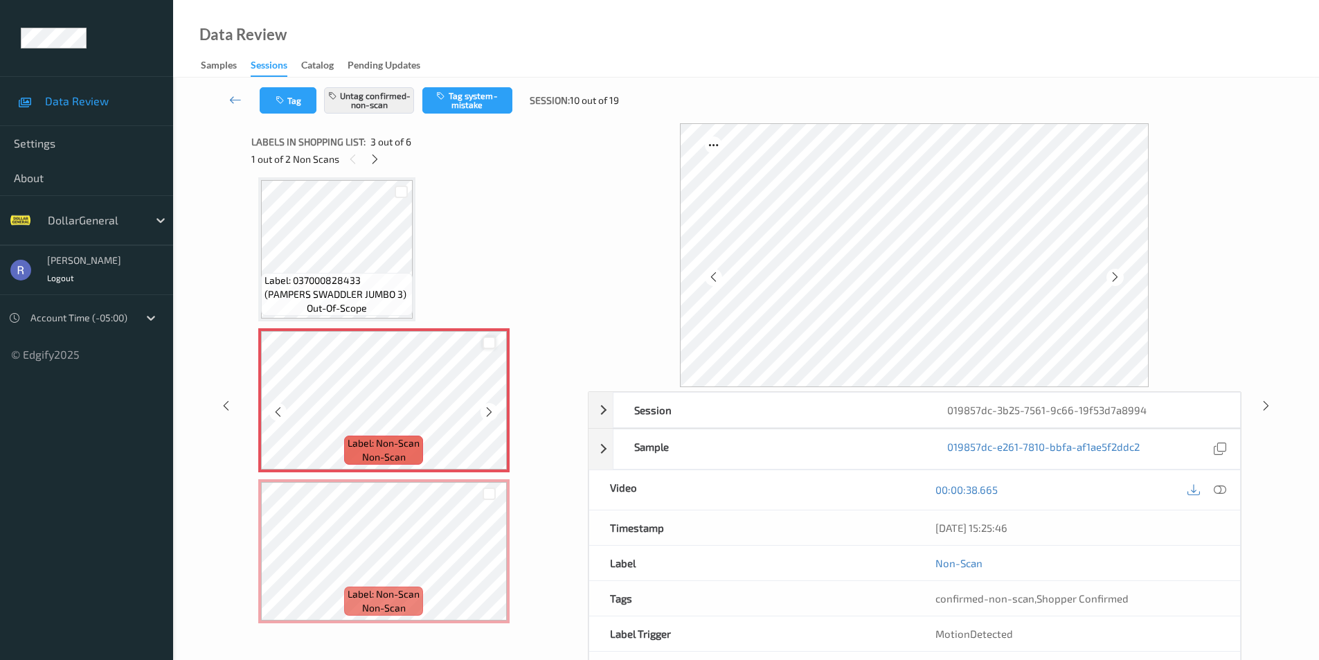
click at [487, 346] on div at bounding box center [489, 343] width 13 height 13
click at [485, 490] on div at bounding box center [489, 494] width 13 height 13
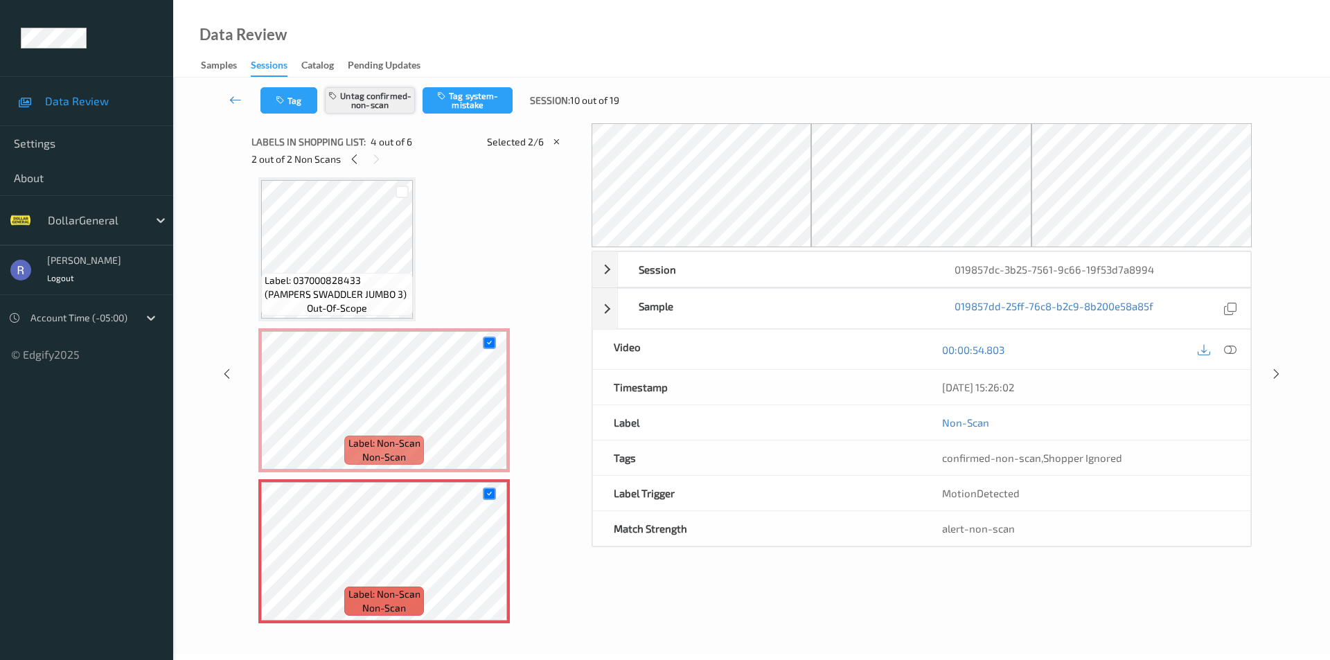
click at [366, 98] on button "Untag confirmed-non-scan" at bounding box center [370, 100] width 90 height 26
click at [1271, 372] on icon at bounding box center [1276, 374] width 12 height 12
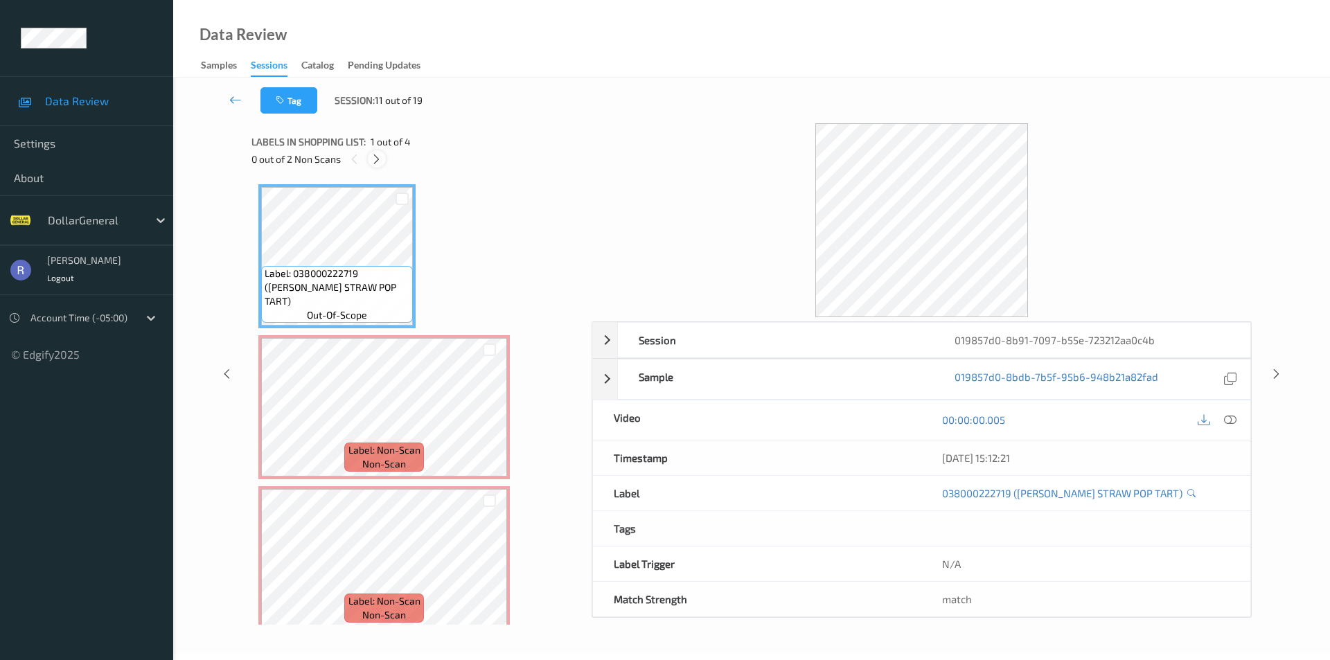
click at [373, 157] on icon at bounding box center [376, 159] width 12 height 12
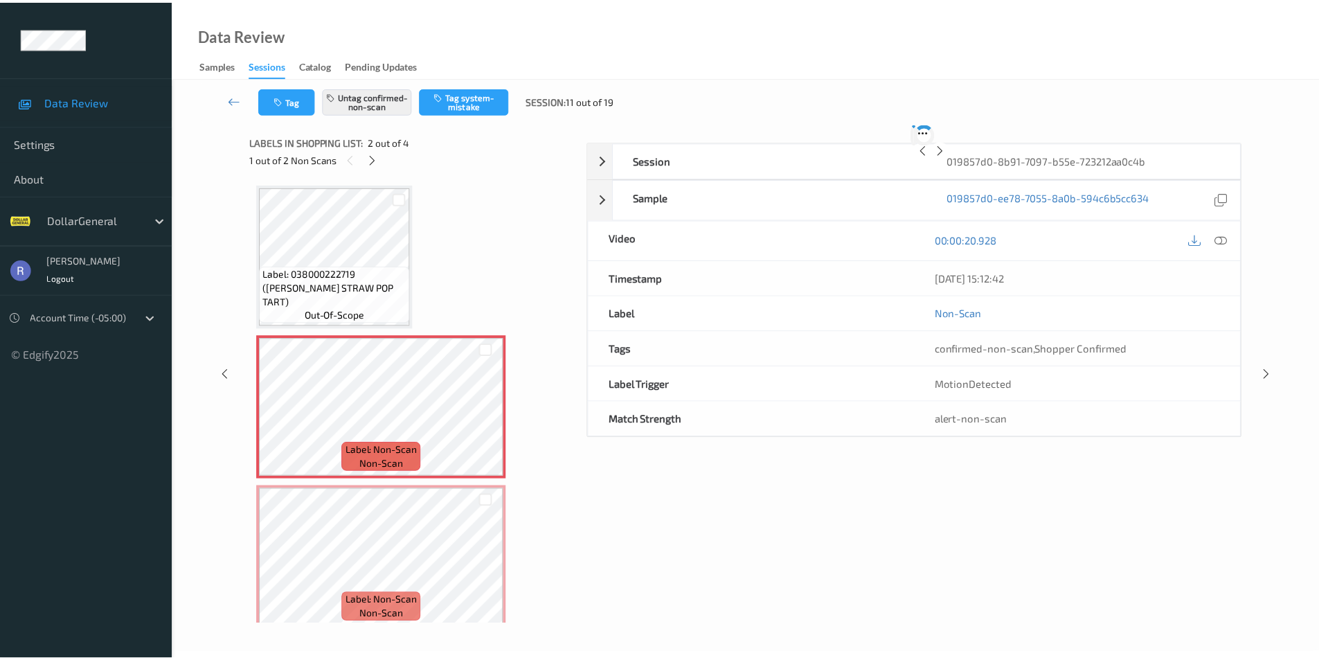
scroll to position [7, 0]
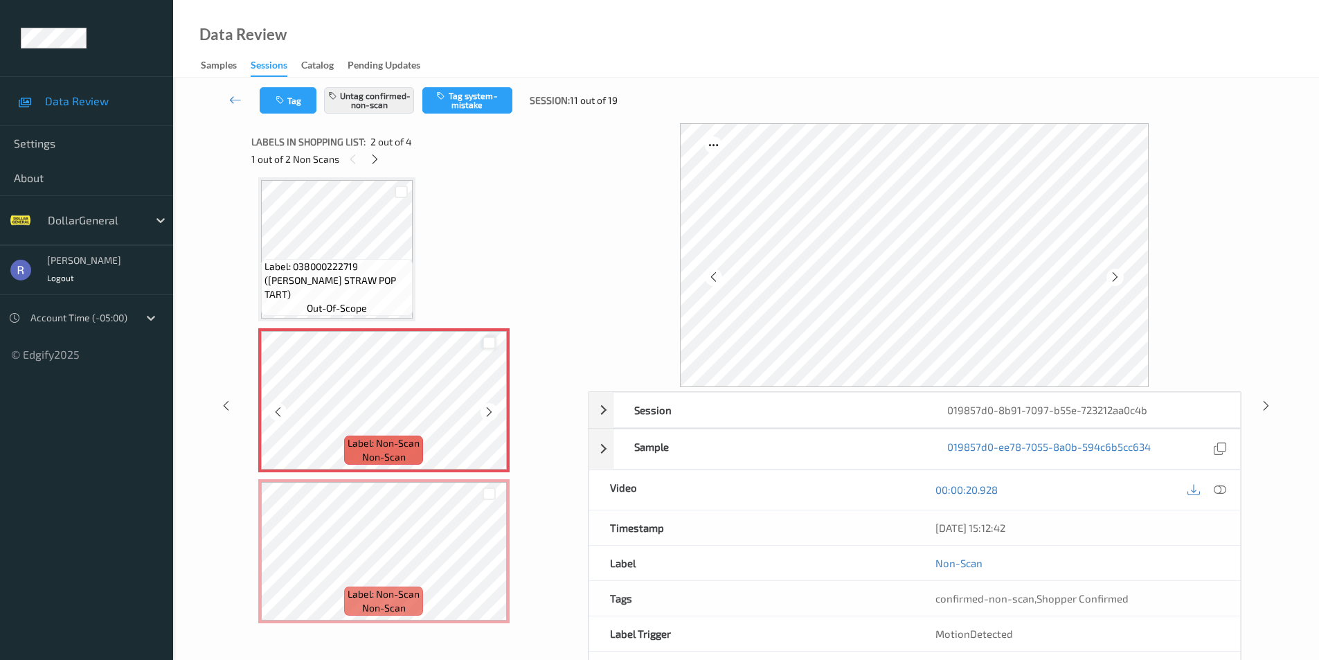
click at [489, 341] on div at bounding box center [489, 343] width 13 height 13
click at [485, 497] on div at bounding box center [489, 494] width 13 height 13
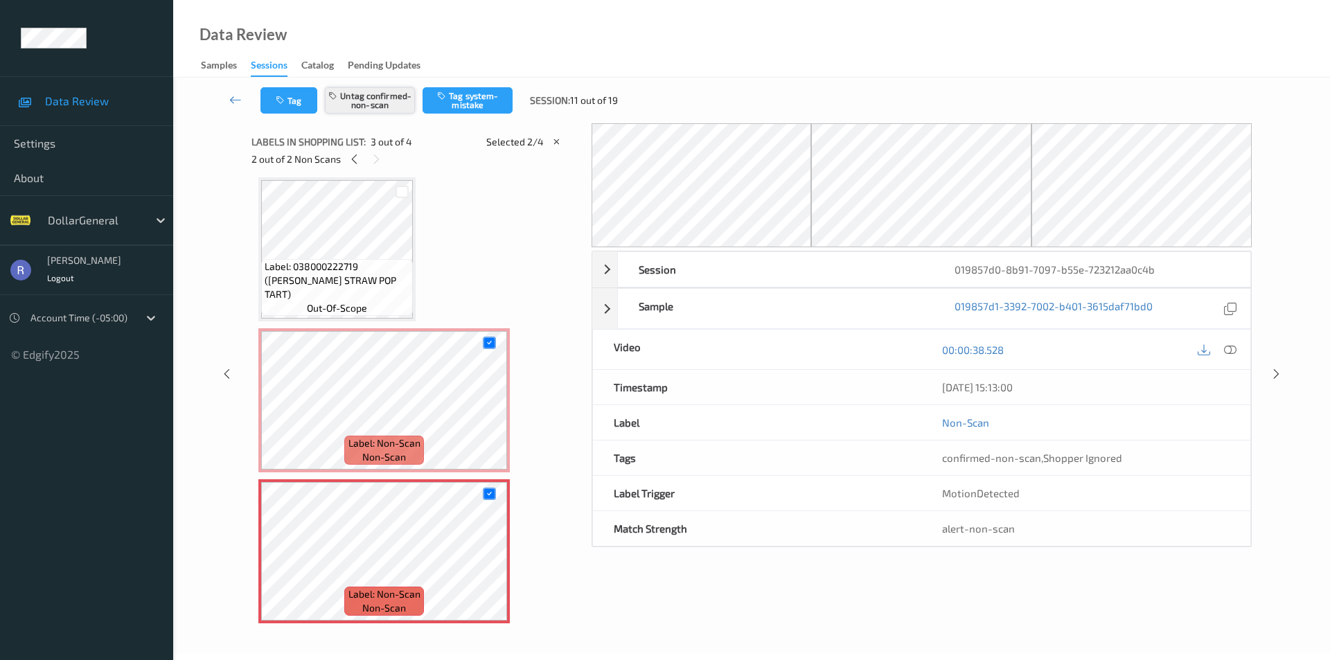
click at [361, 97] on button "Untag confirmed-non-scan" at bounding box center [370, 100] width 90 height 26
click at [1278, 371] on icon at bounding box center [1276, 374] width 12 height 12
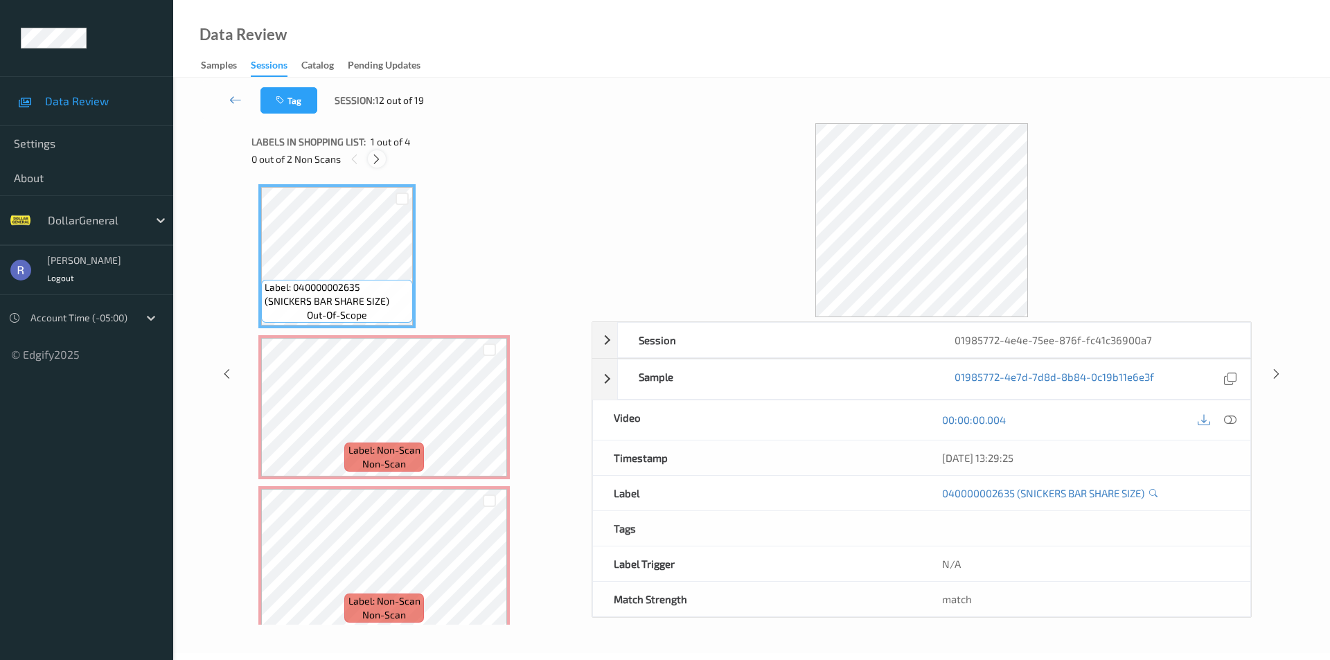
click at [378, 157] on icon at bounding box center [376, 159] width 12 height 12
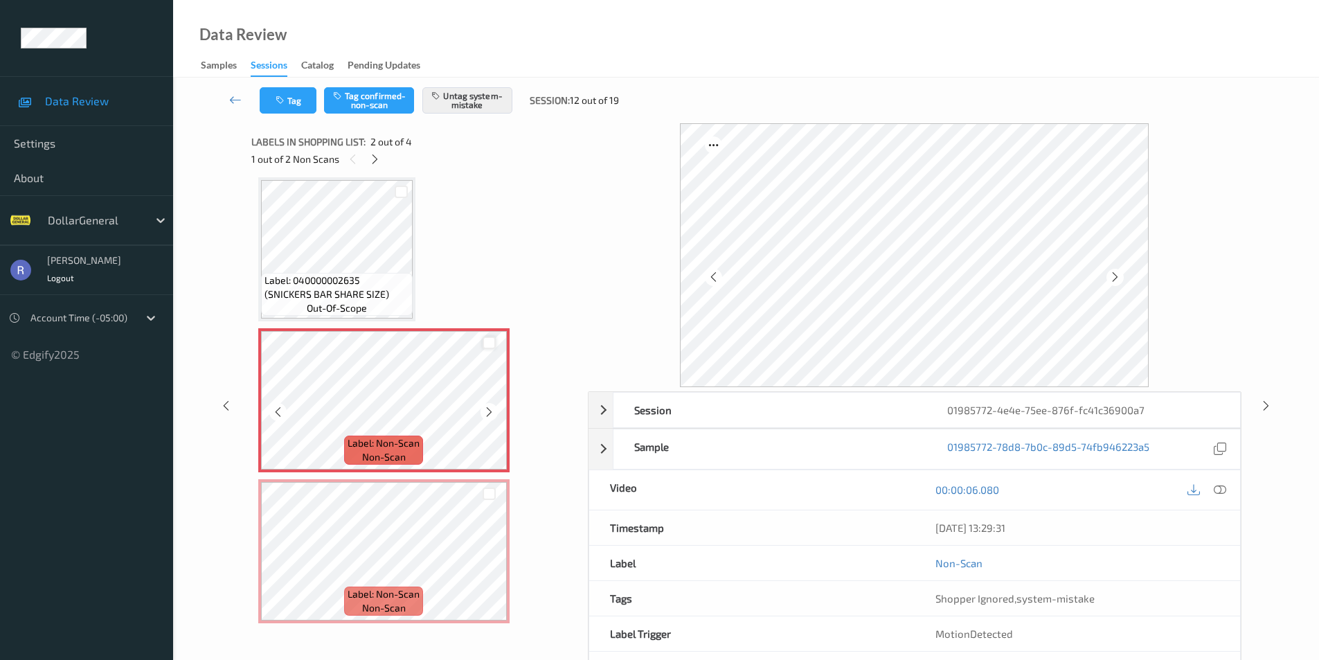
click at [488, 341] on div at bounding box center [489, 343] width 13 height 13
click at [492, 495] on div at bounding box center [489, 494] width 13 height 13
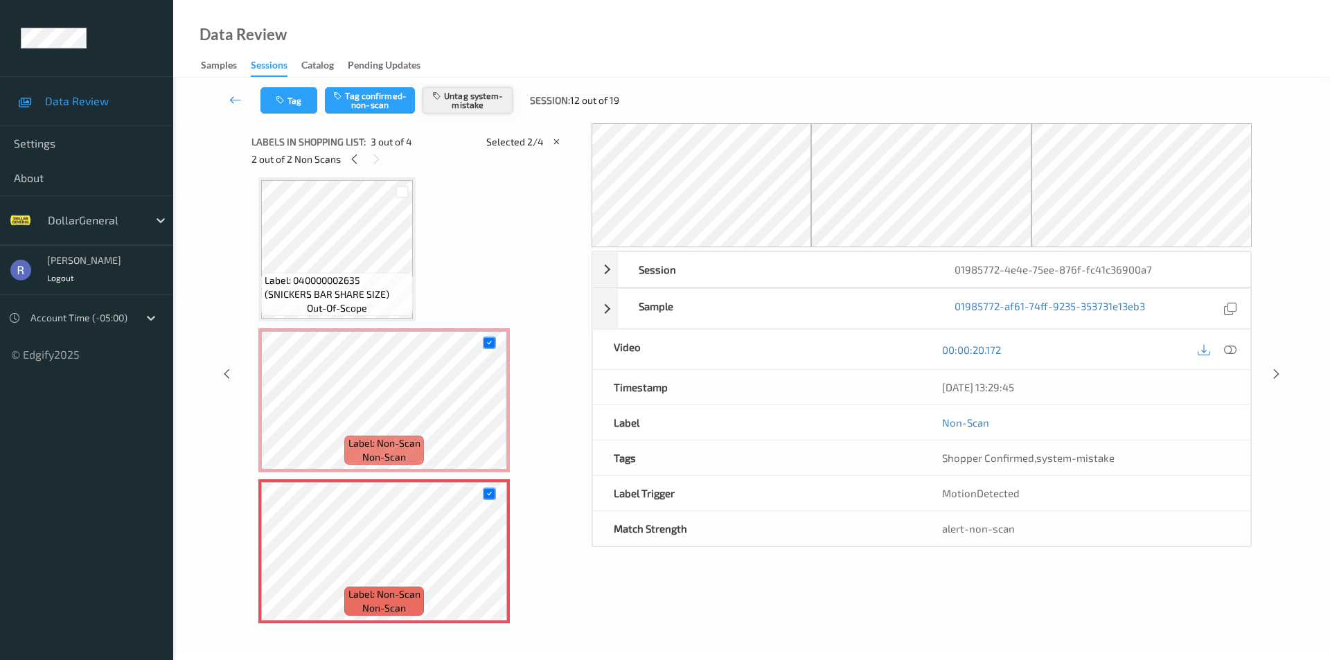
click at [472, 99] on button "Untag system-mistake" at bounding box center [467, 100] width 90 height 26
click at [1273, 375] on icon at bounding box center [1276, 374] width 12 height 12
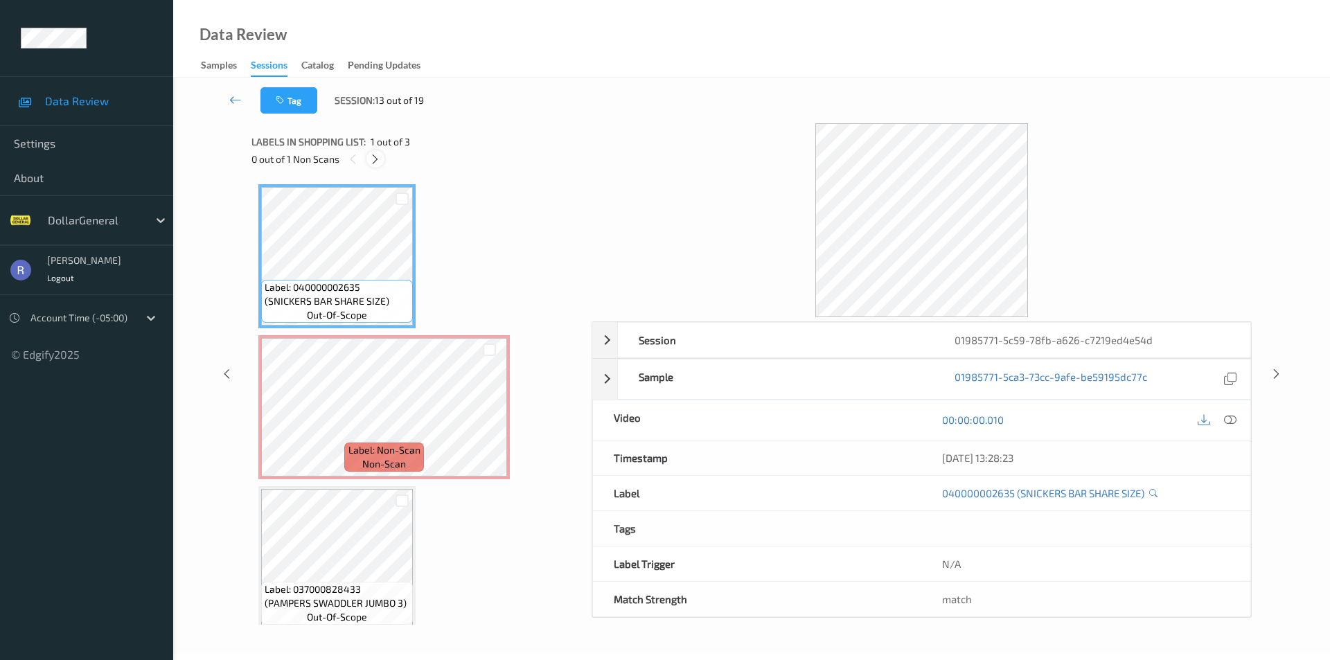
click at [375, 154] on icon at bounding box center [375, 159] width 12 height 12
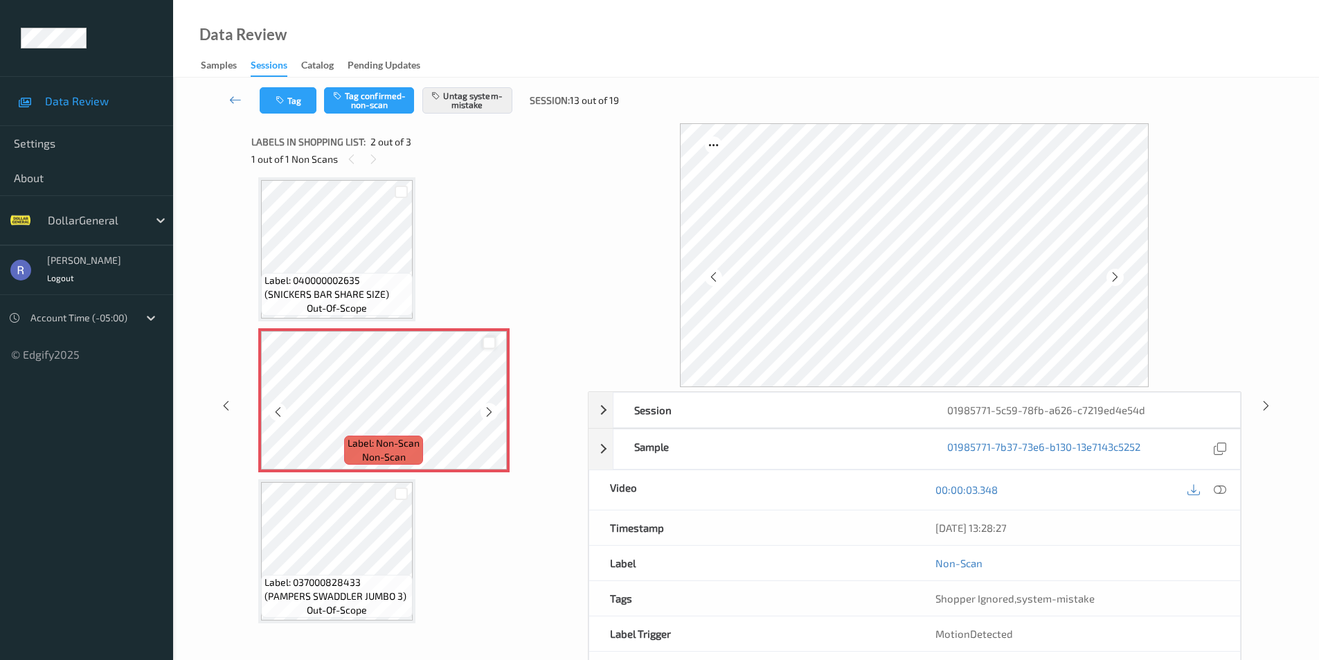
click at [490, 341] on div at bounding box center [489, 343] width 13 height 13
click at [469, 105] on button "Untag system-mistake" at bounding box center [467, 100] width 90 height 26
click at [1264, 406] on icon at bounding box center [1266, 405] width 12 height 12
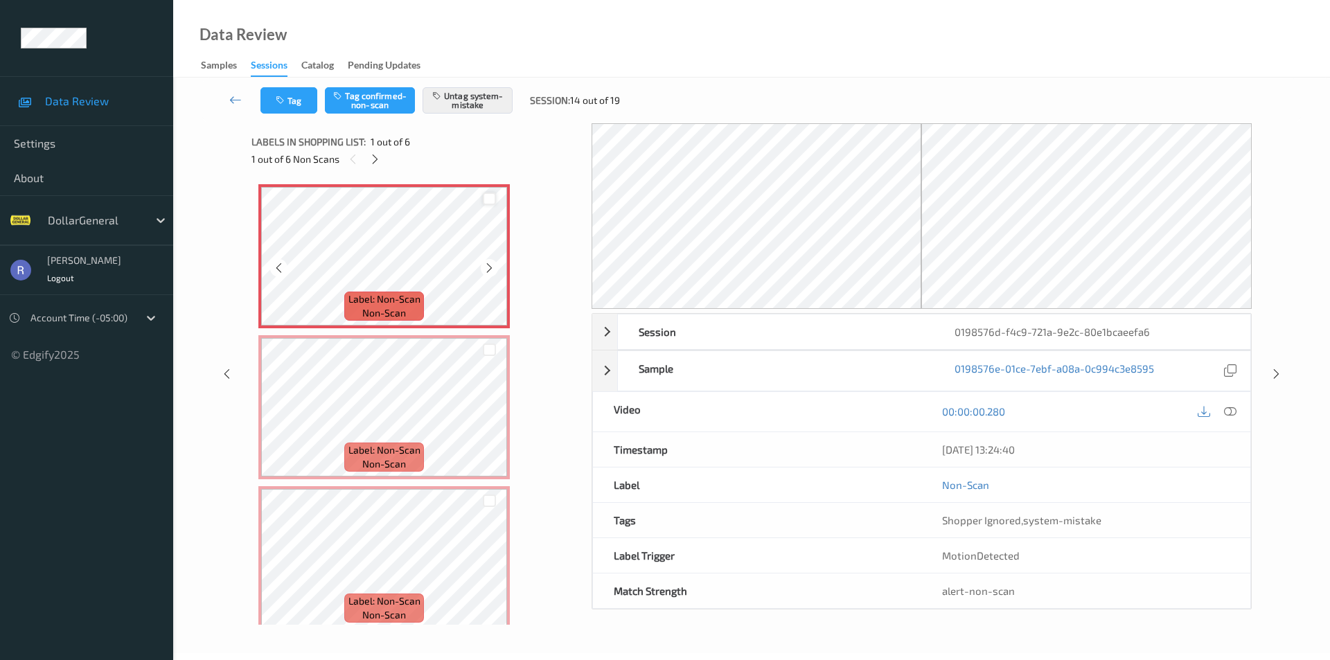
click at [491, 198] on div at bounding box center [489, 199] width 13 height 13
click at [494, 350] on div at bounding box center [489, 349] width 13 height 13
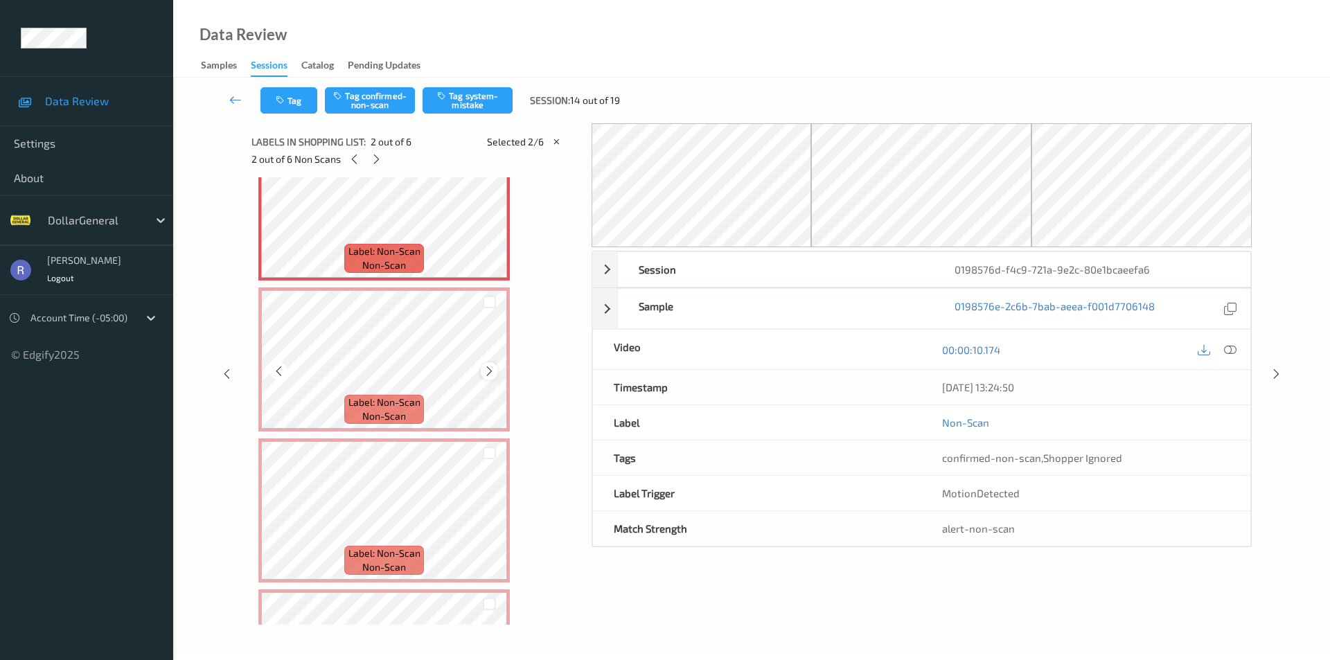
scroll to position [208, 0]
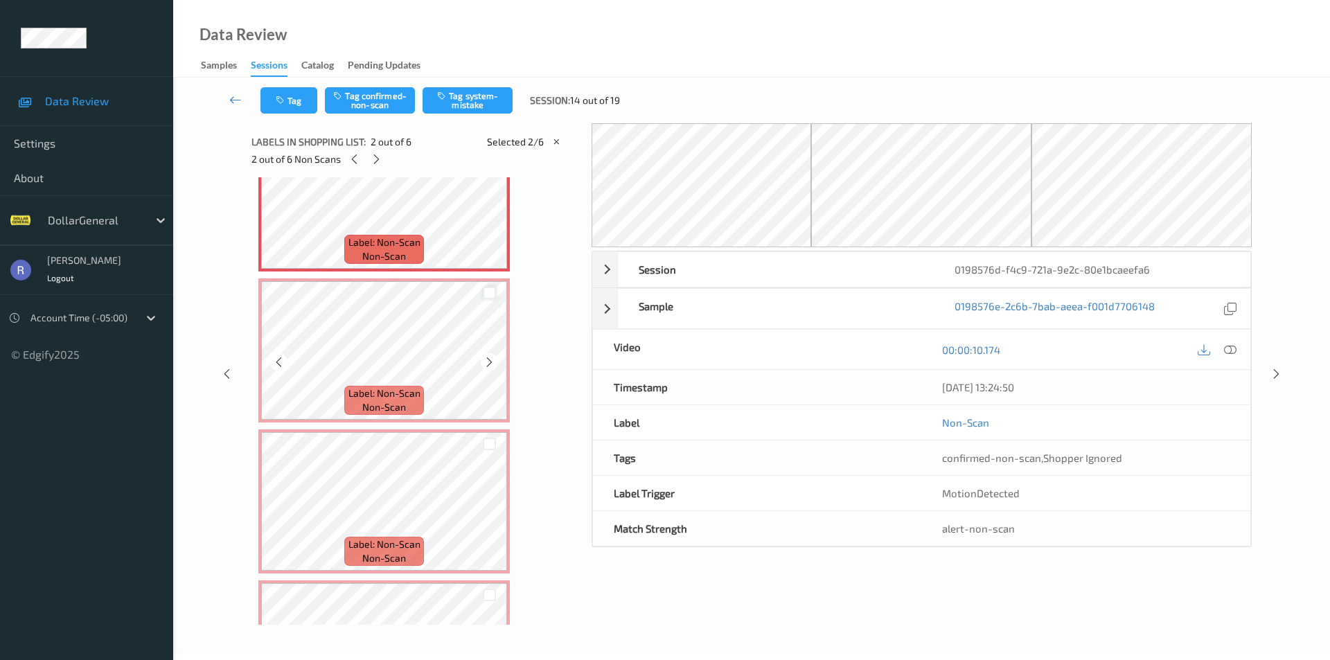
click at [494, 290] on div at bounding box center [489, 293] width 13 height 13
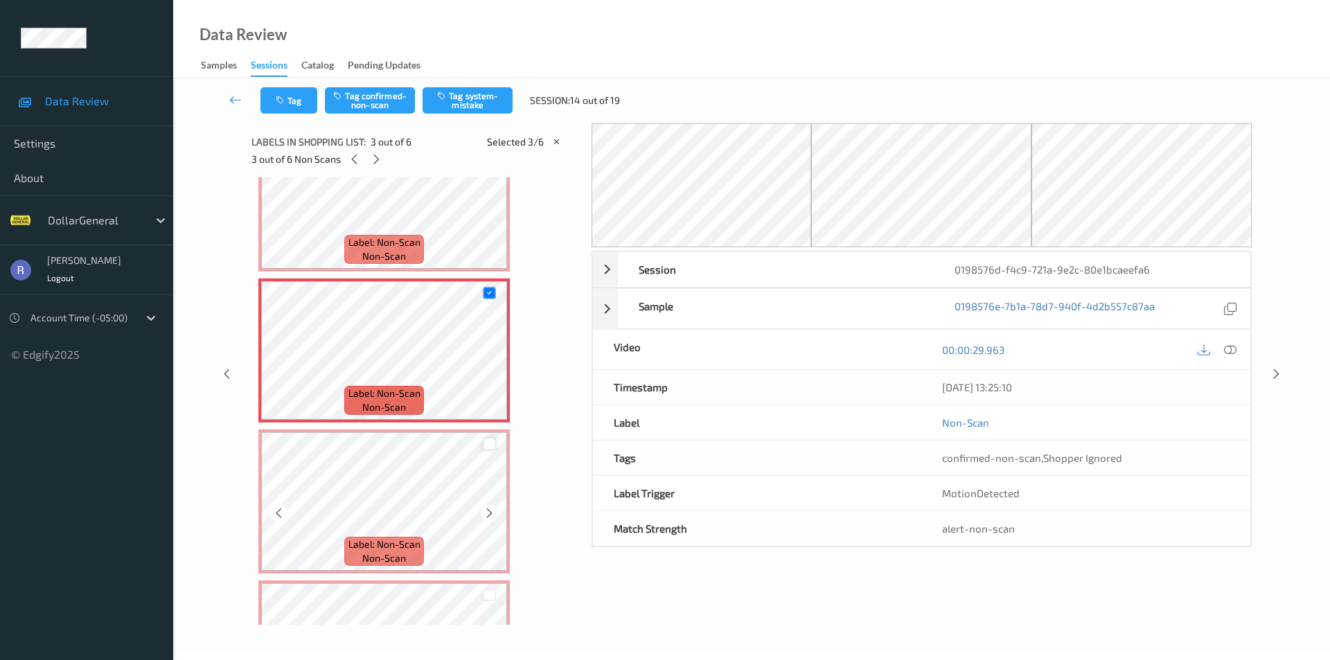
click at [490, 442] on div at bounding box center [489, 444] width 13 height 13
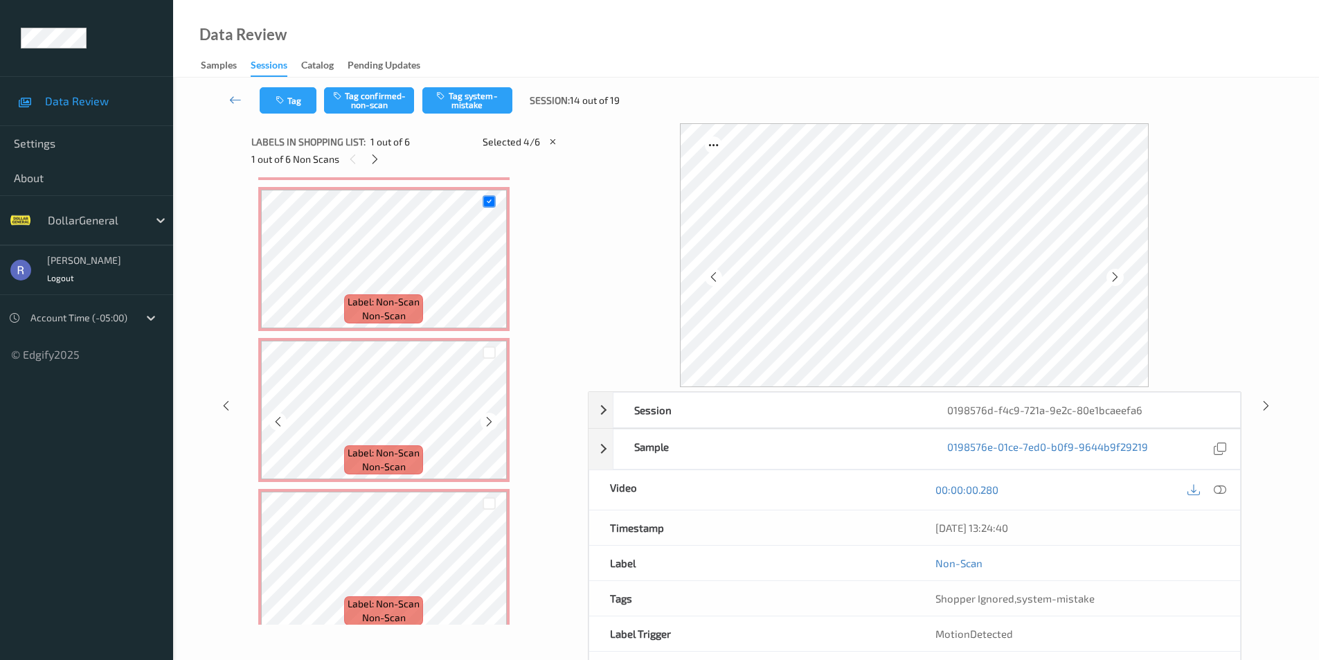
scroll to position [465, 0]
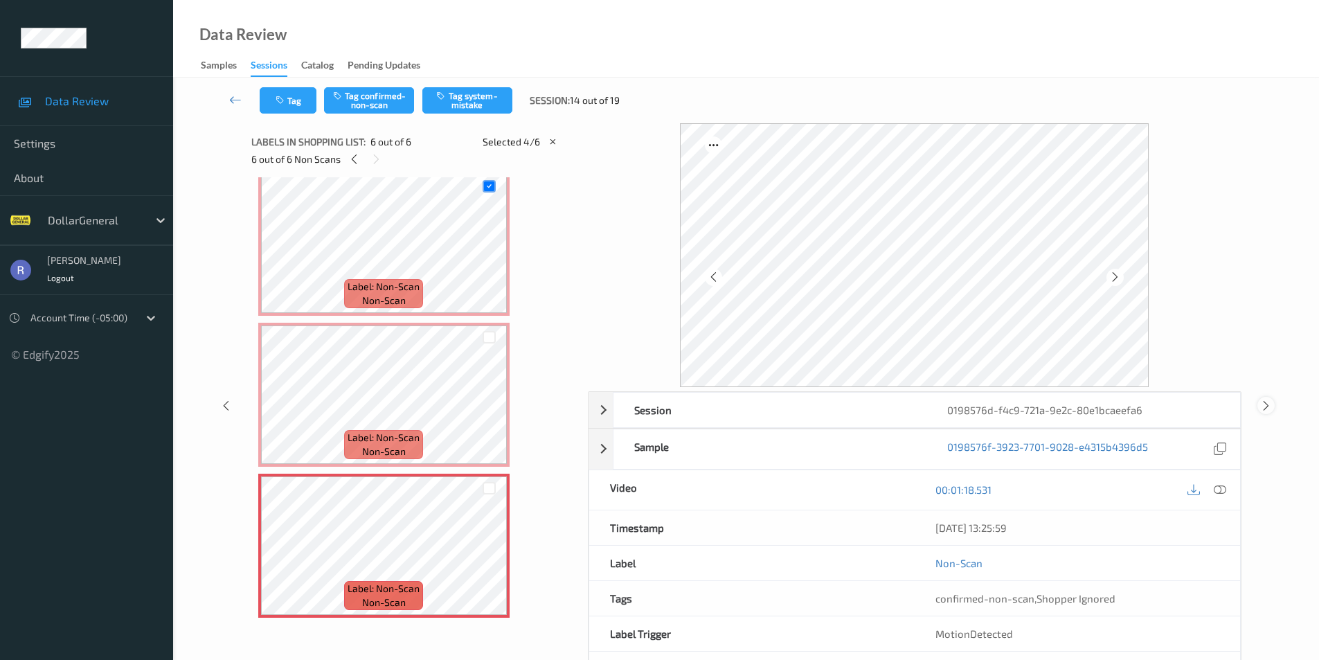
click at [1266, 404] on icon at bounding box center [1266, 405] width 12 height 12
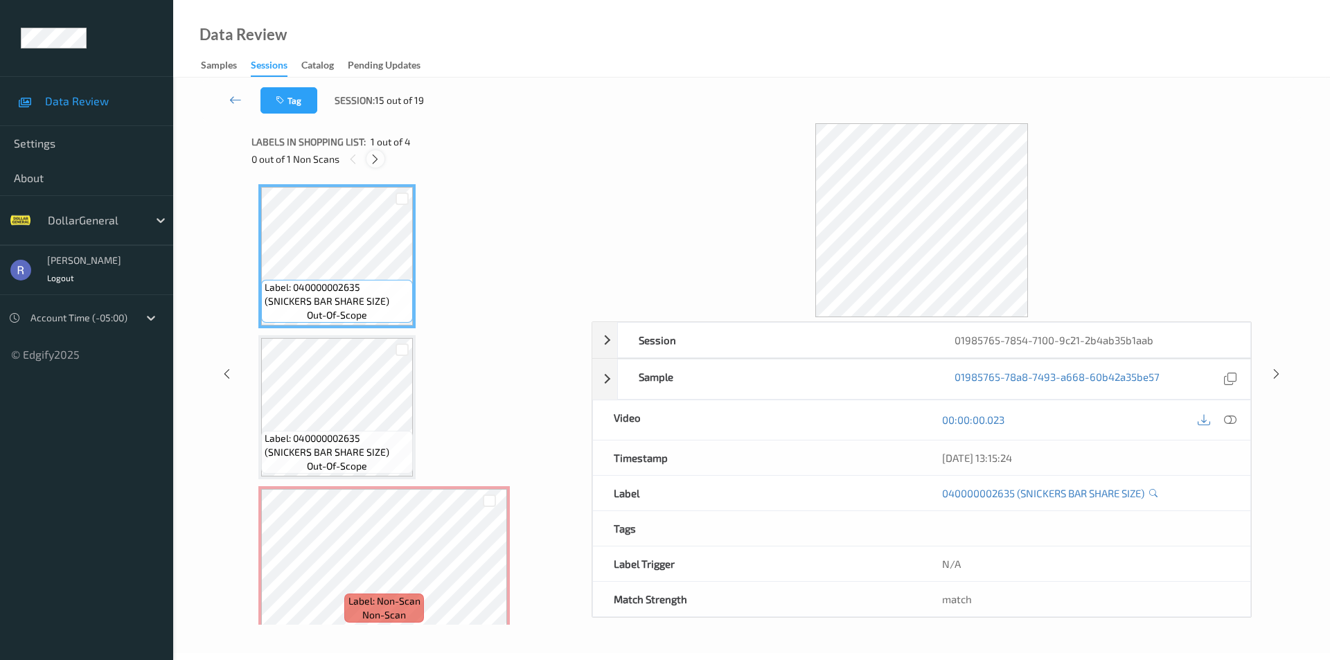
click at [375, 158] on icon at bounding box center [375, 159] width 12 height 12
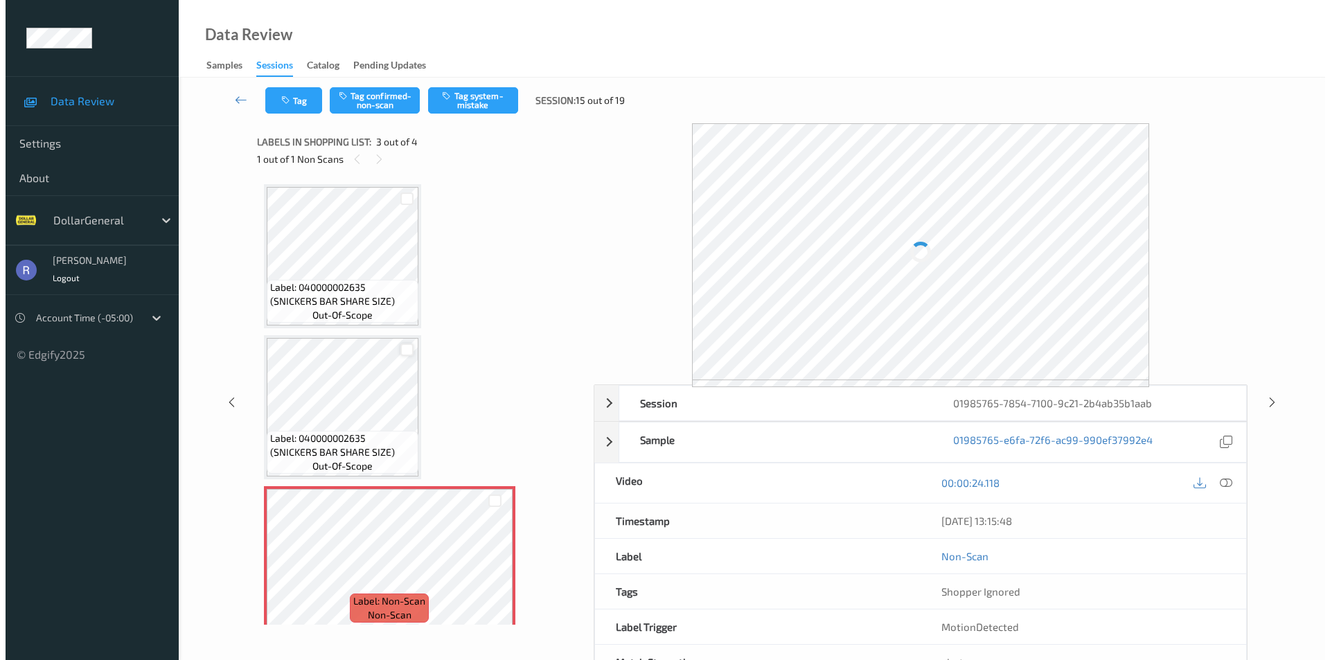
scroll to position [158, 0]
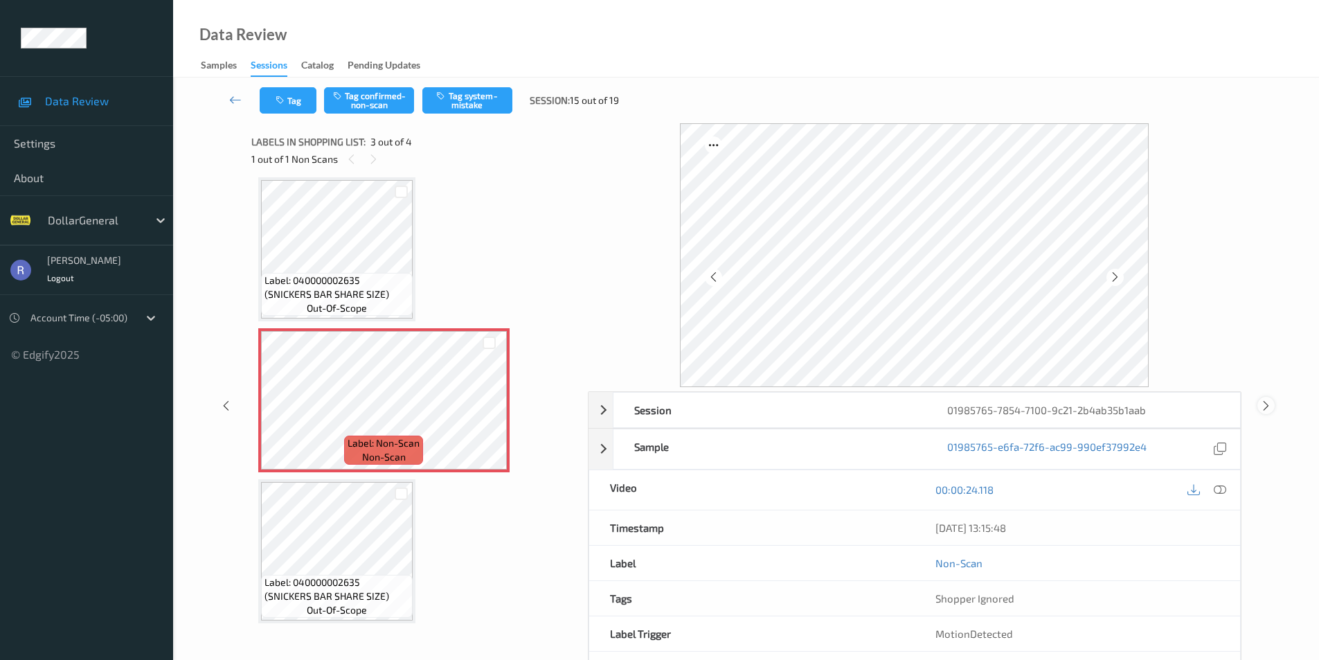
click at [1258, 405] on div at bounding box center [1266, 405] width 17 height 17
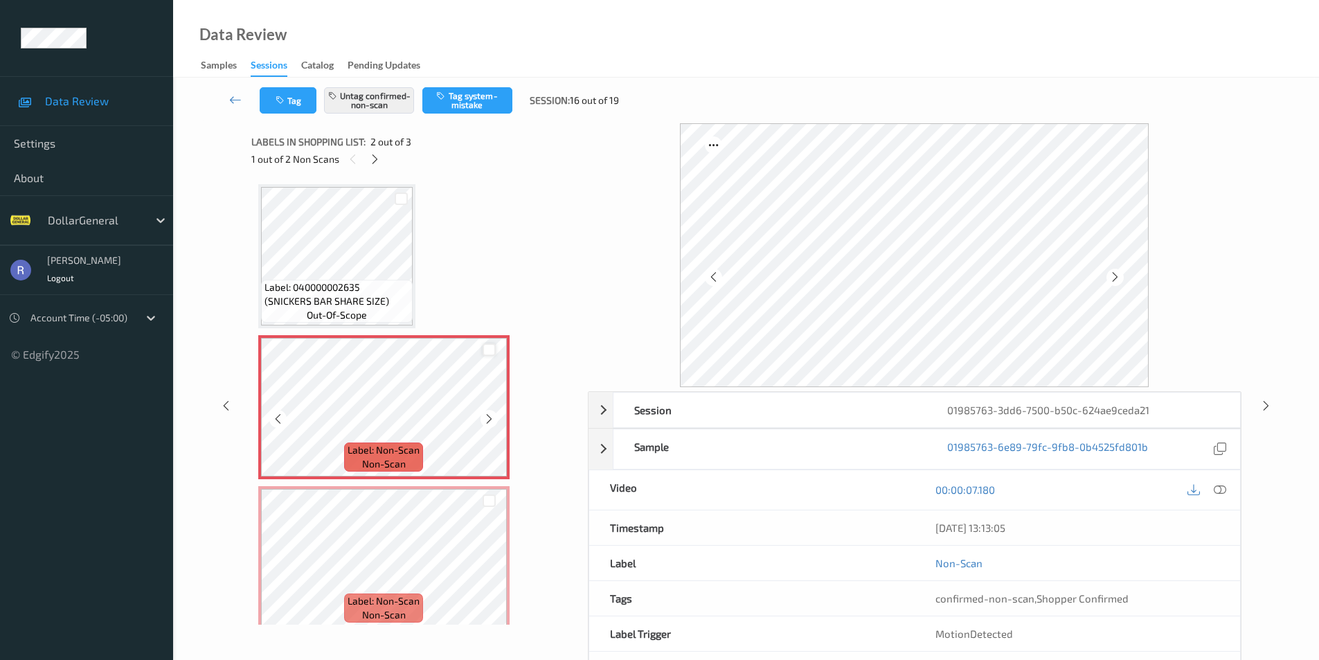
click at [486, 348] on div at bounding box center [489, 349] width 13 height 13
click at [490, 501] on div at bounding box center [489, 500] width 13 height 13
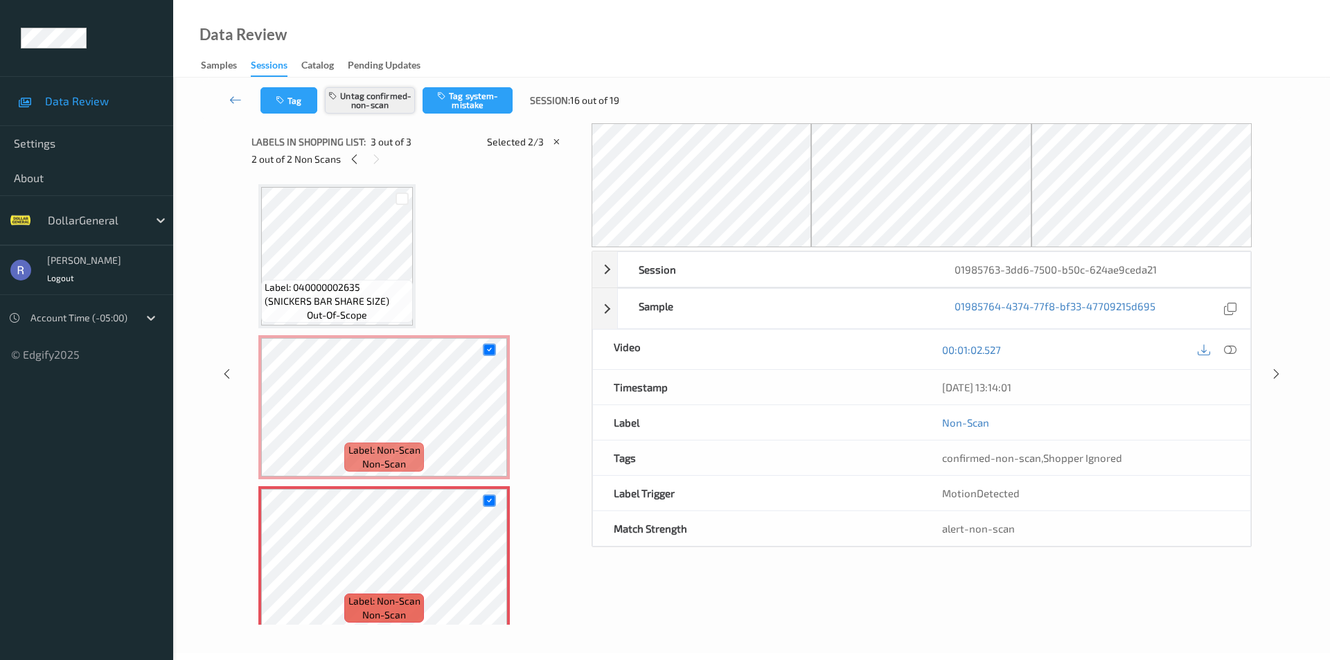
click at [371, 100] on button "Untag confirmed-non-scan" at bounding box center [370, 100] width 90 height 26
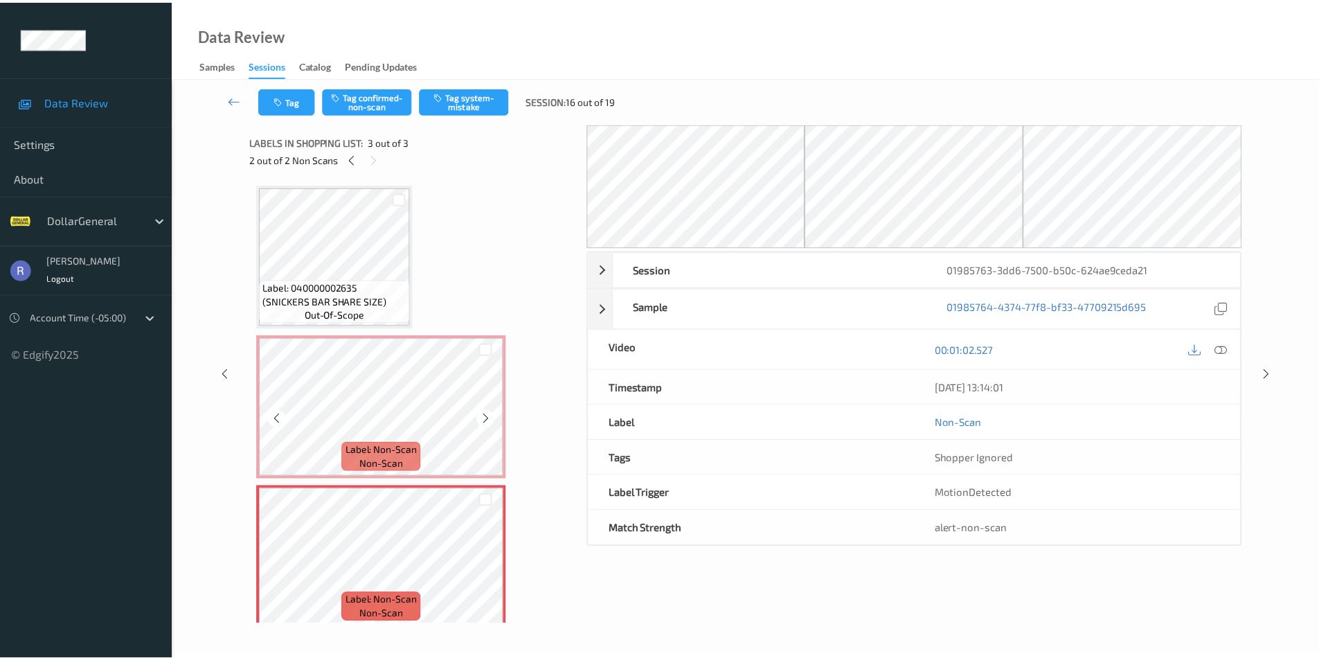
scroll to position [12, 0]
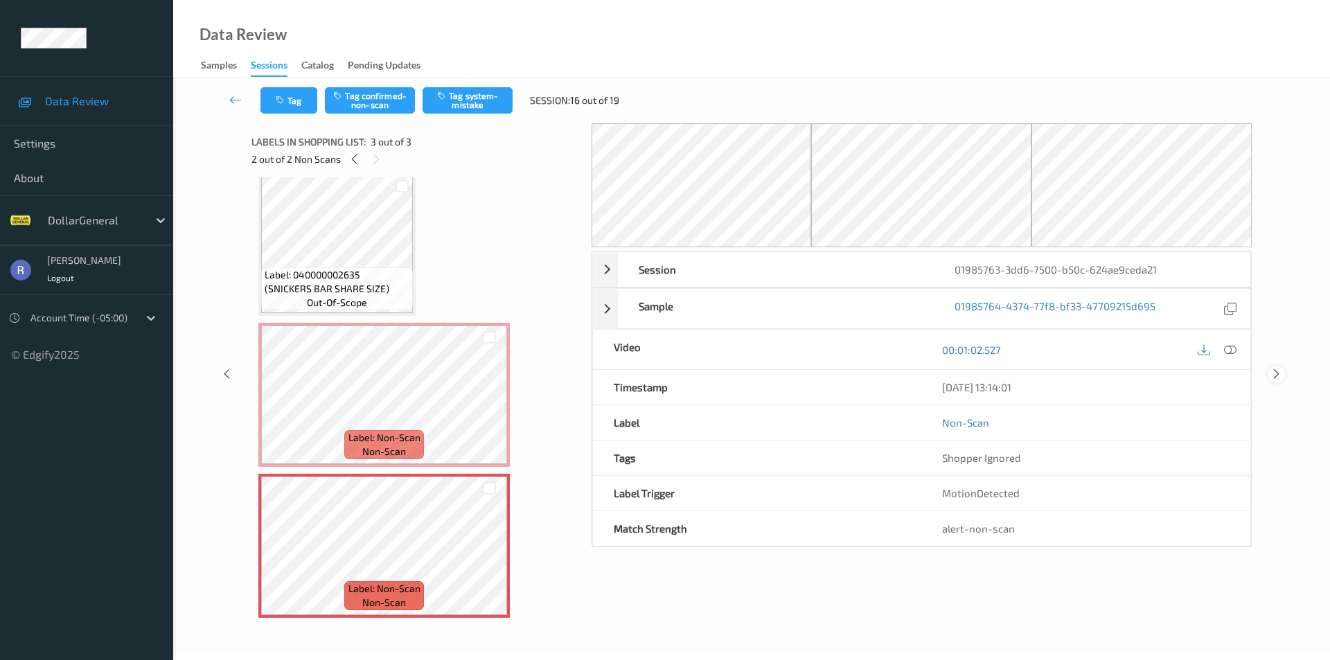
click at [1275, 373] on icon at bounding box center [1276, 374] width 12 height 12
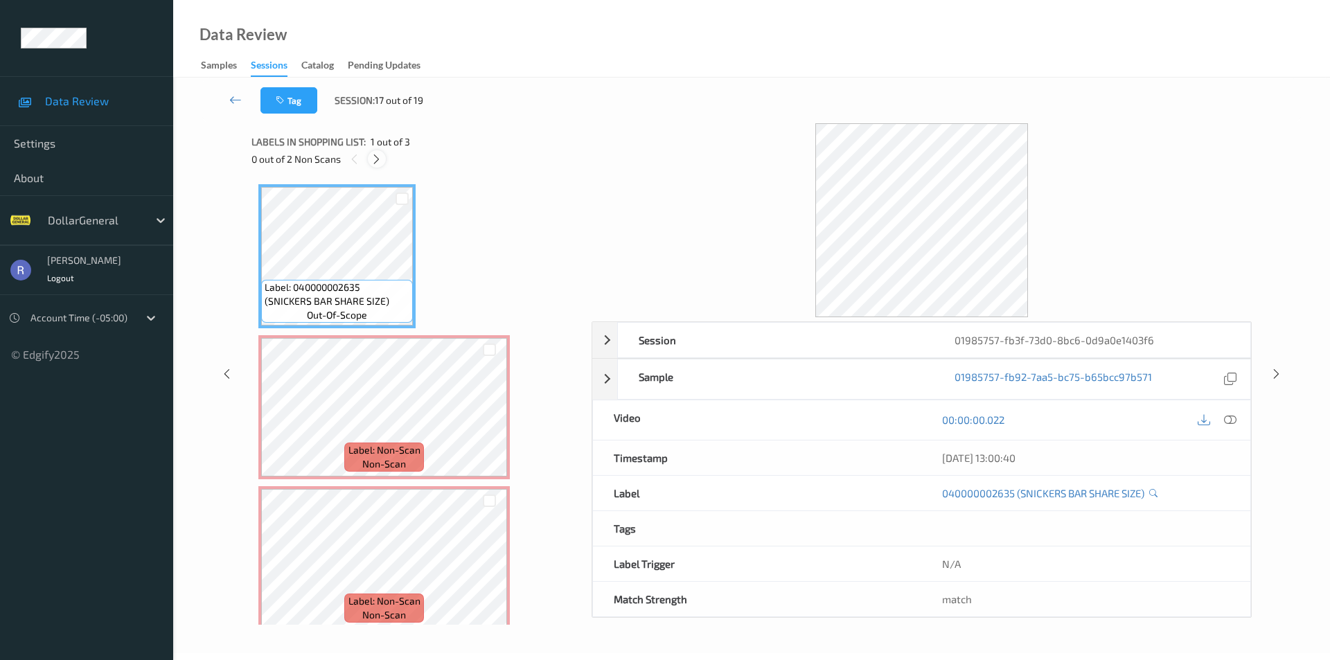
click at [376, 157] on icon at bounding box center [376, 159] width 12 height 12
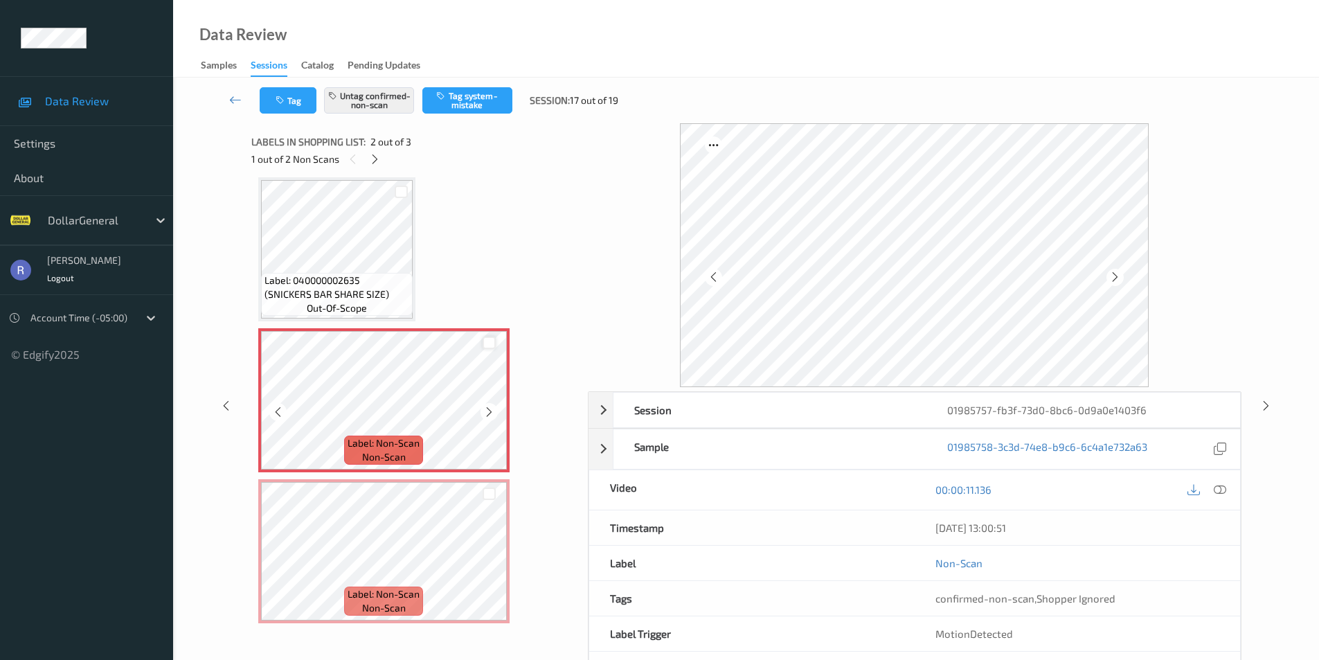
click at [493, 342] on div at bounding box center [489, 343] width 13 height 13
click at [493, 494] on div at bounding box center [489, 494] width 13 height 13
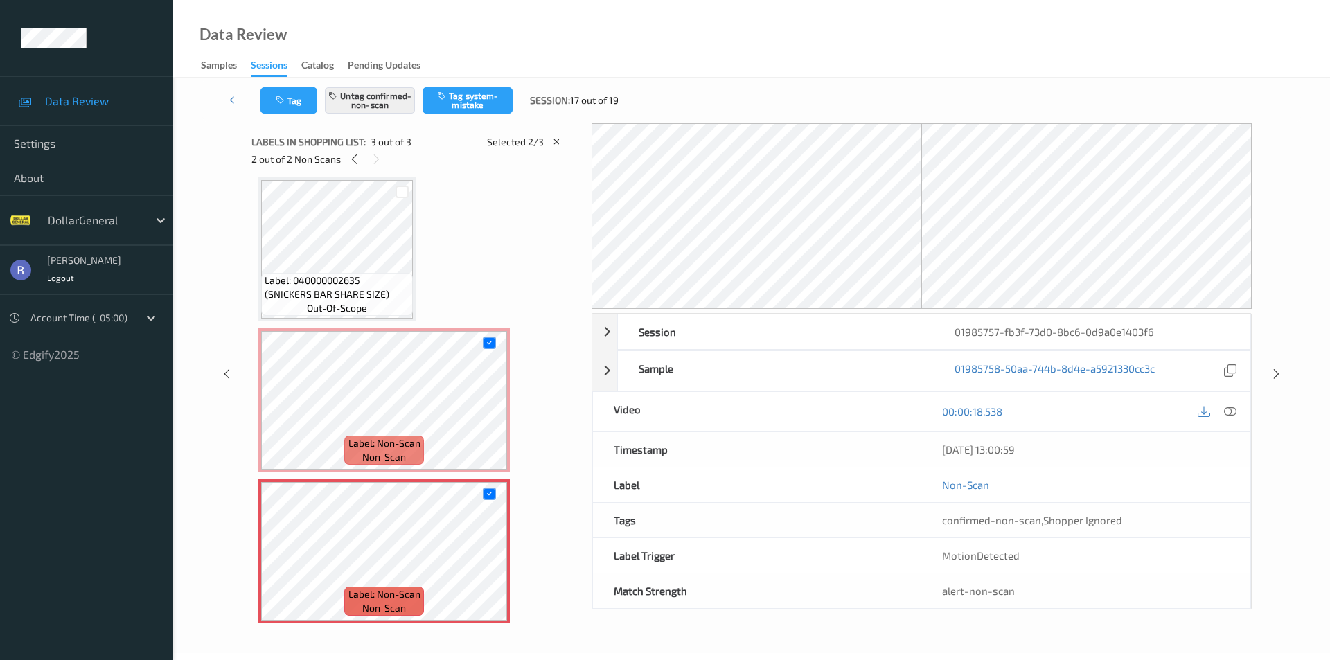
click at [391, 84] on div "Tag Untag confirmed-non-scan Tag system-mistake Session: 17 out of 19" at bounding box center [752, 101] width 1100 height 46
click at [380, 100] on button "Untag confirmed-non-scan" at bounding box center [370, 100] width 90 height 26
click at [1274, 374] on icon at bounding box center [1276, 374] width 12 height 12
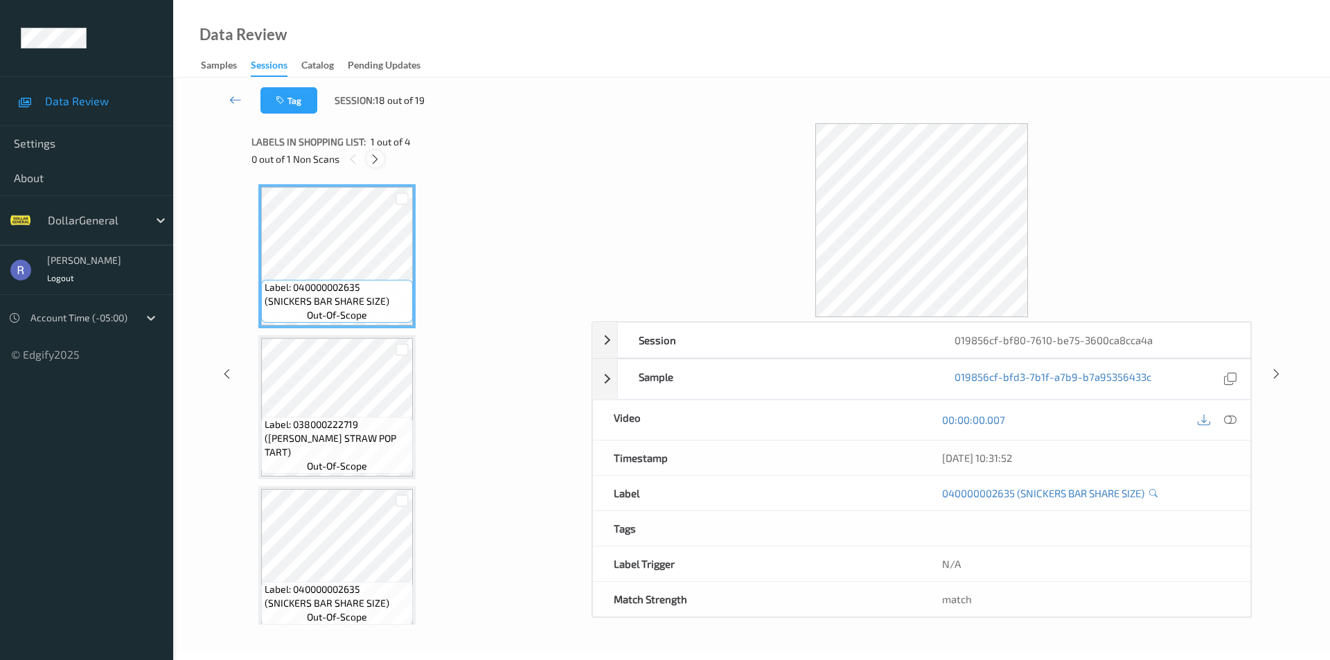
click at [375, 159] on icon at bounding box center [375, 159] width 12 height 12
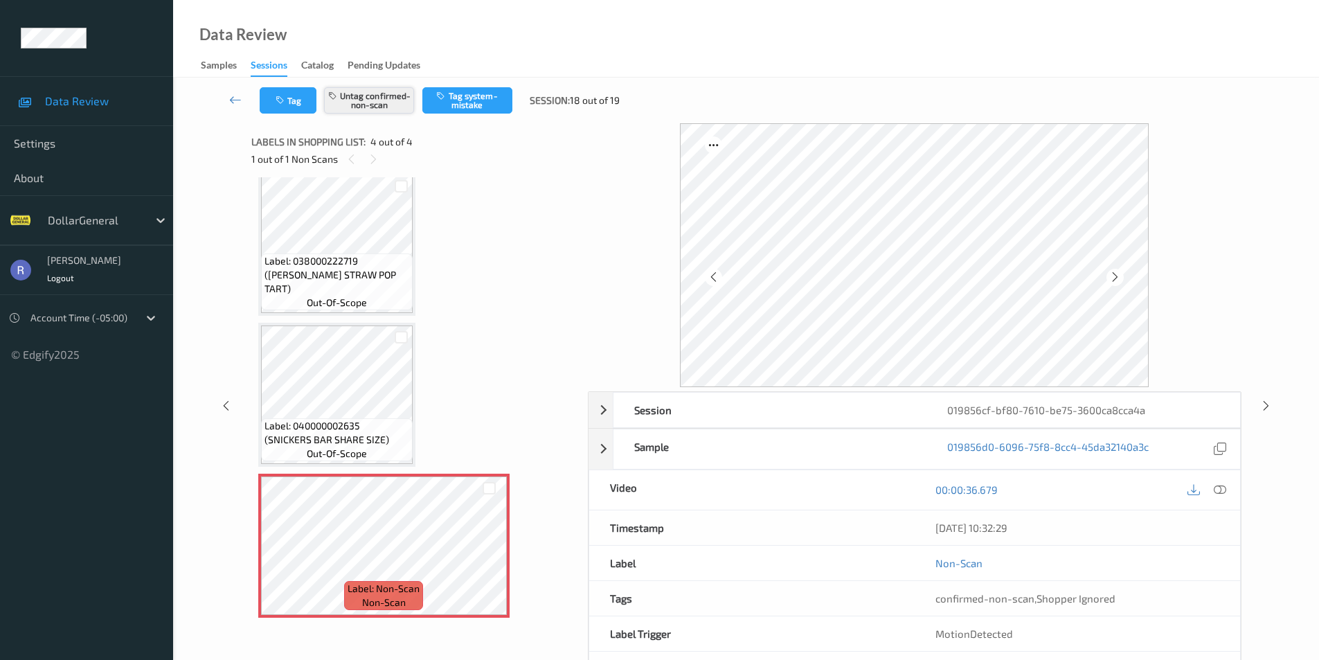
click at [383, 102] on button "Untag confirmed-non-scan" at bounding box center [369, 100] width 90 height 26
click at [1263, 404] on icon at bounding box center [1266, 405] width 12 height 12
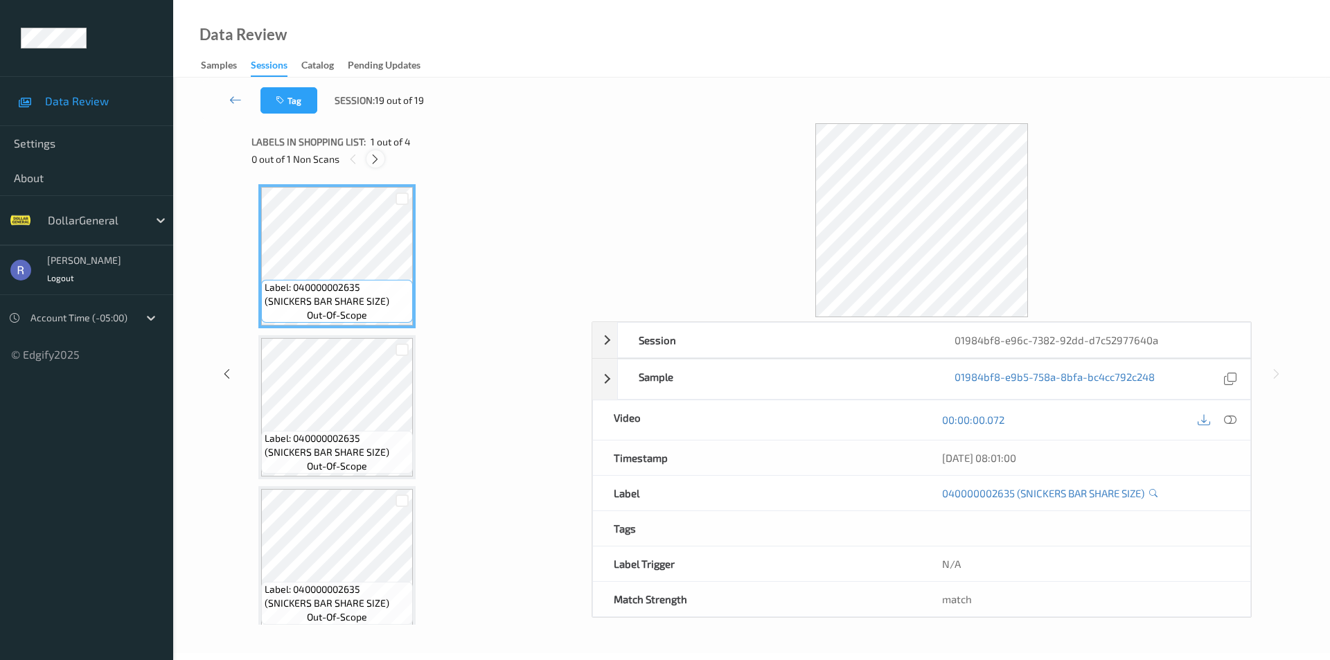
click at [379, 157] on icon at bounding box center [375, 159] width 12 height 12
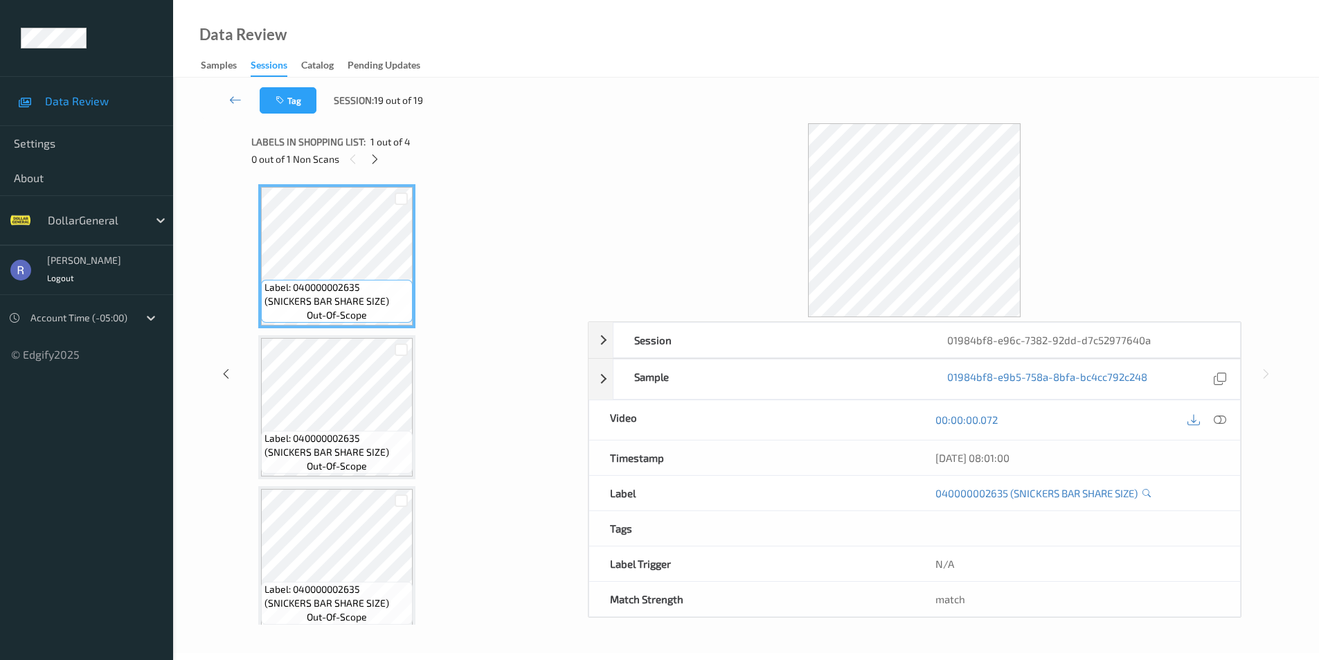
scroll to position [163, 0]
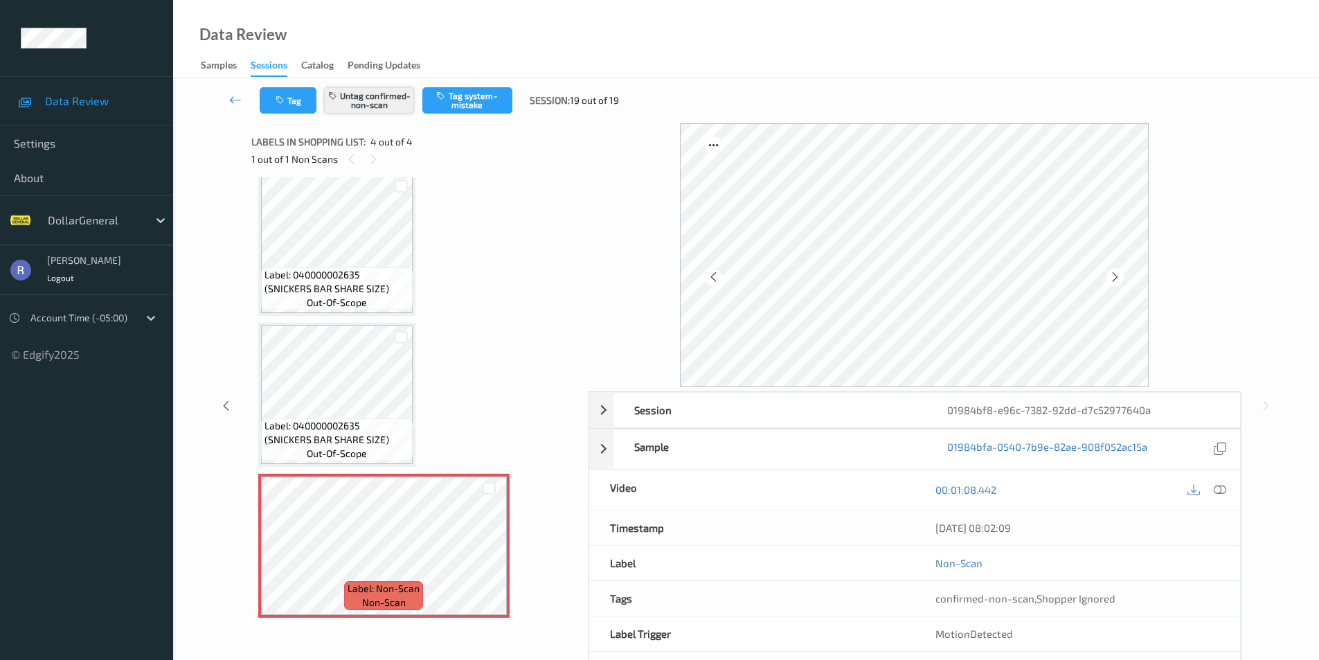
click at [364, 100] on button "Untag confirmed-non-scan" at bounding box center [369, 100] width 90 height 26
click at [234, 98] on icon at bounding box center [235, 100] width 12 height 14
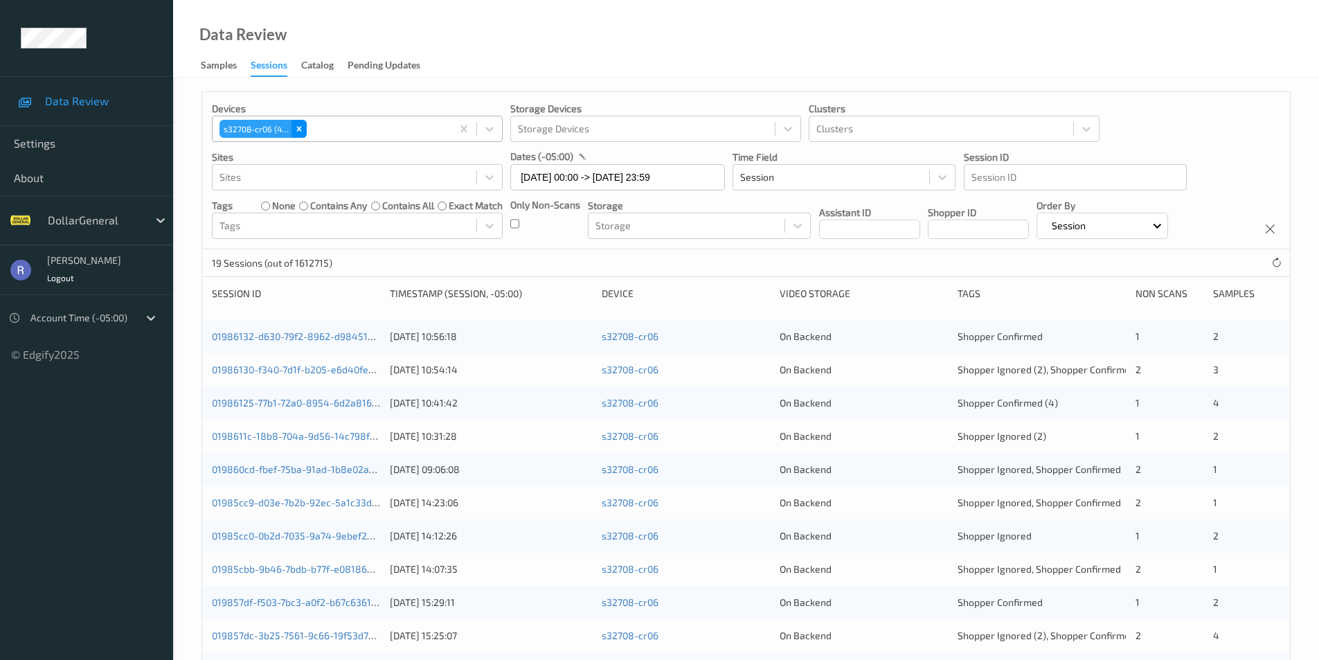
click at [300, 128] on icon "Remove s32708-cr06 (43)" at bounding box center [298, 128] width 5 height 5
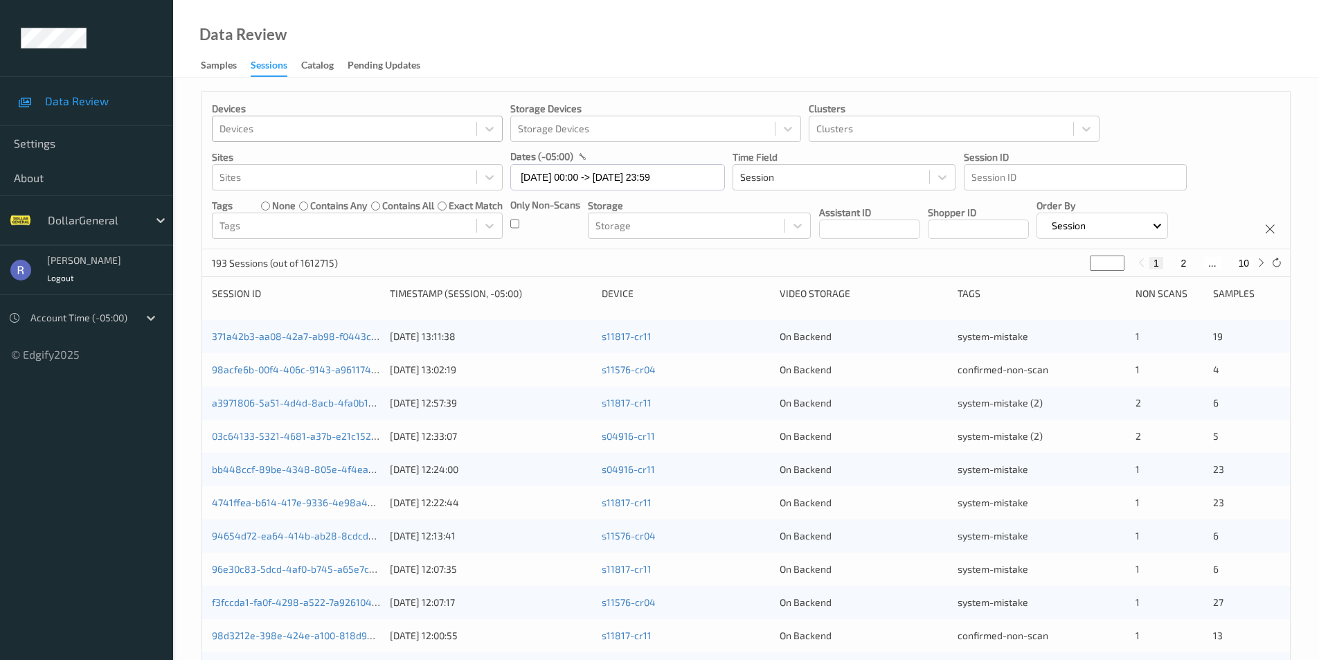
click at [482, 269] on div "193 Sessions (out of 1612715) * 1 2 ... 10" at bounding box center [746, 263] width 1088 height 28
